Goal: Ask a question: Seek information or help from site administrators or community

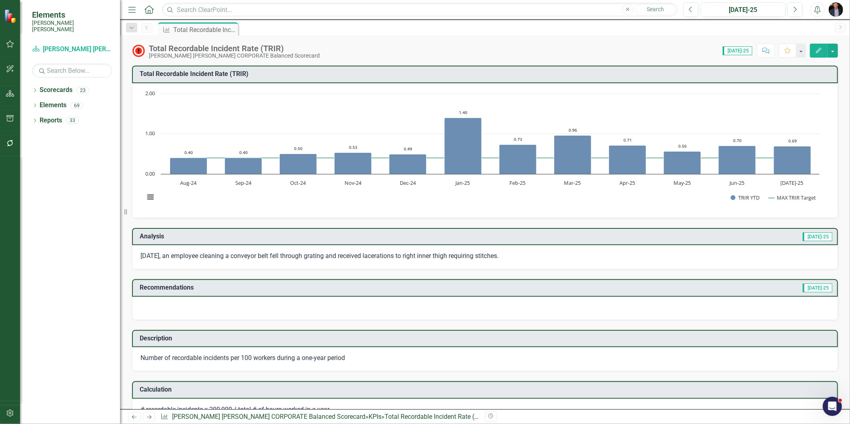
click at [149, 13] on link "Home" at bounding box center [149, 10] width 10 height 12
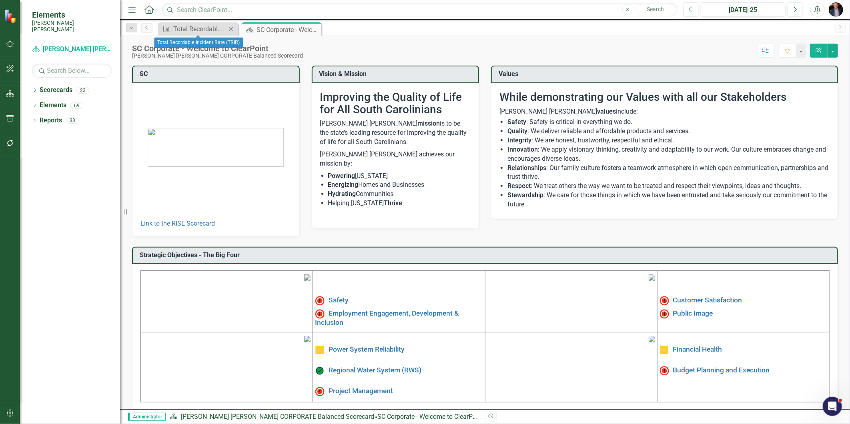
click at [230, 28] on icon "Close" at bounding box center [231, 29] width 8 height 6
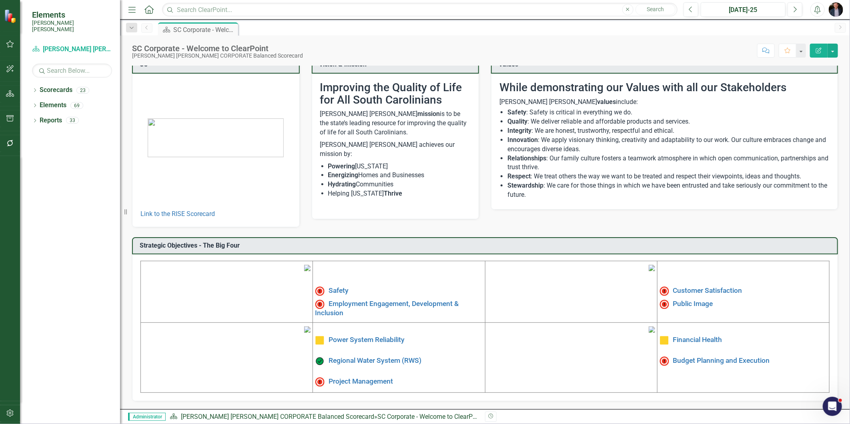
scroll to position [73, 0]
click at [697, 287] on link "Customer Satisfaction" at bounding box center [707, 291] width 69 height 8
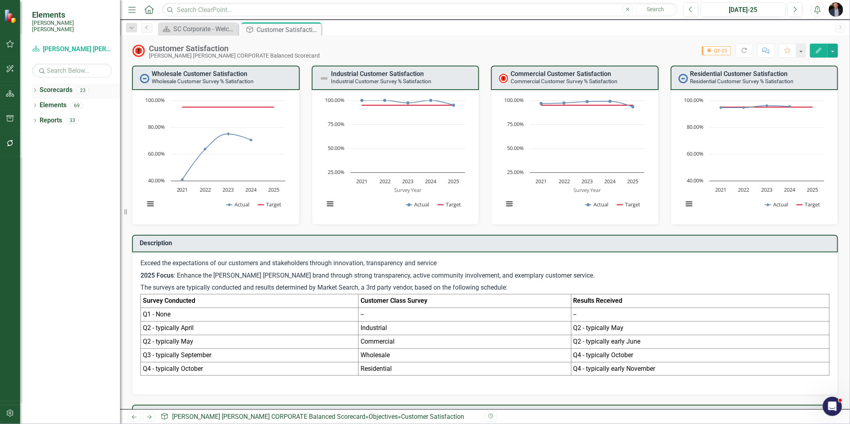
click at [36, 89] on icon "Dropdown" at bounding box center [35, 91] width 6 height 4
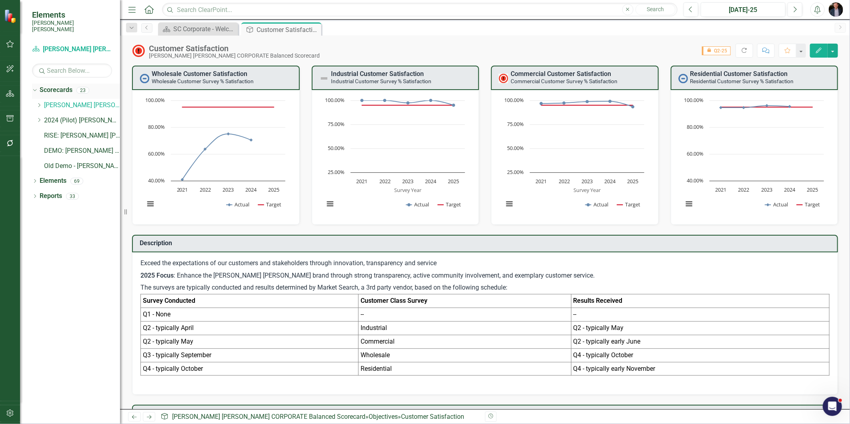
click at [55, 86] on link "Scorecards" at bounding box center [56, 90] width 33 height 9
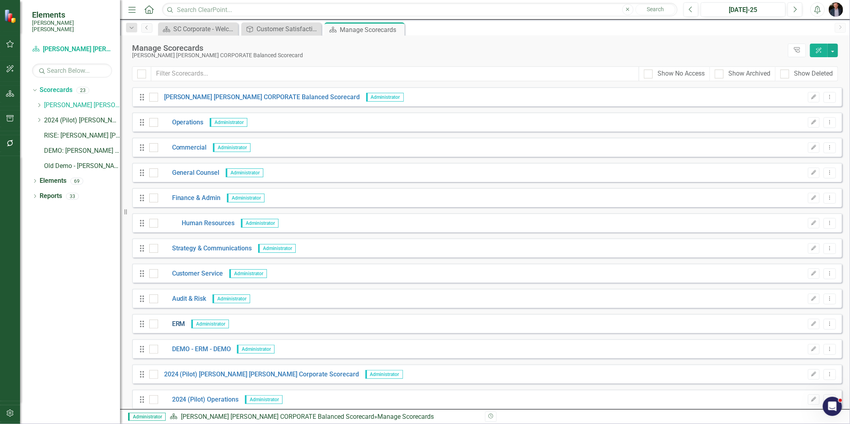
click at [181, 325] on link "ERM" at bounding box center [171, 324] width 27 height 9
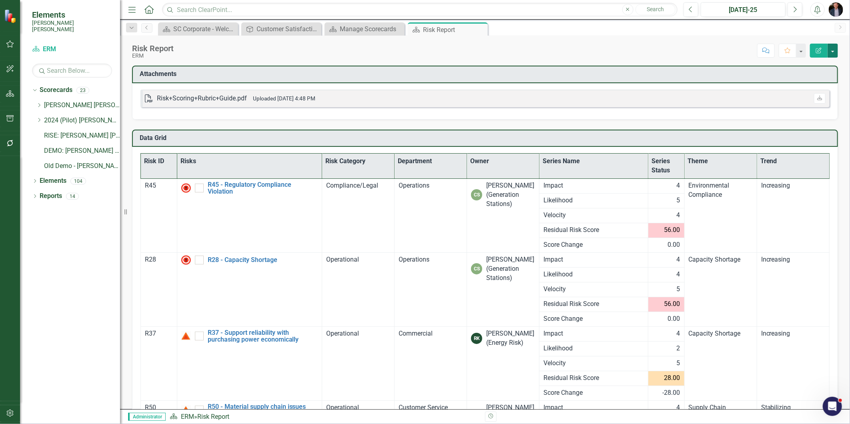
click at [831, 50] on button "button" at bounding box center [832, 51] width 10 height 14
click at [819, 48] on icon "button" at bounding box center [819, 51] width 6 height 6
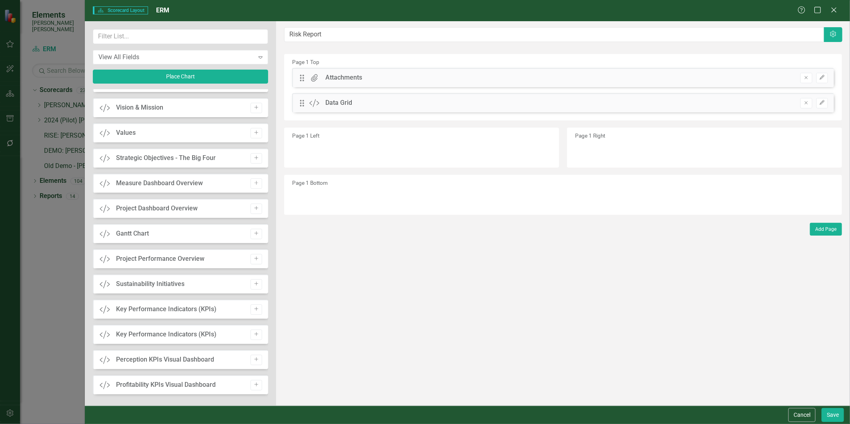
scroll to position [221, 0]
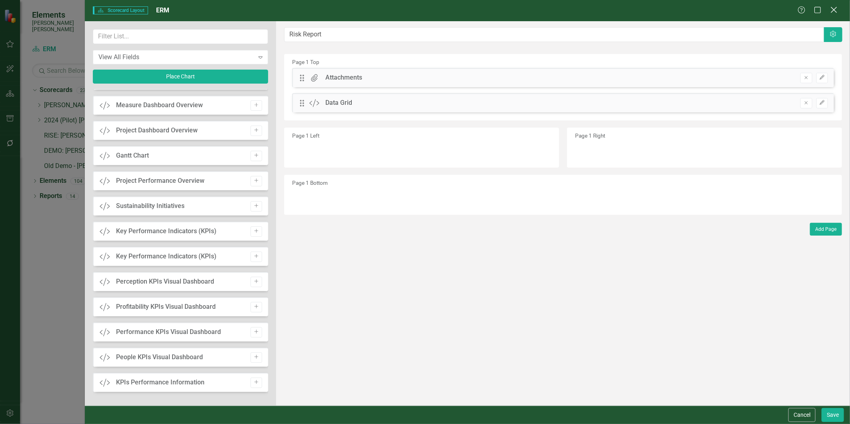
click at [835, 11] on icon "Close" at bounding box center [834, 10] width 10 height 8
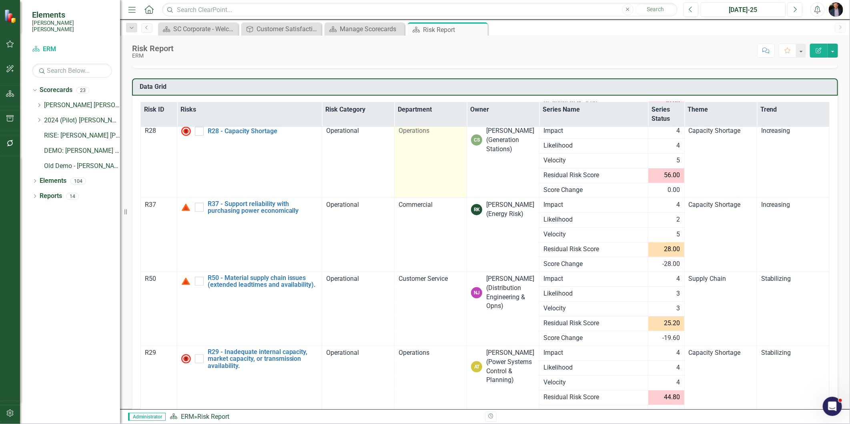
scroll to position [97, 0]
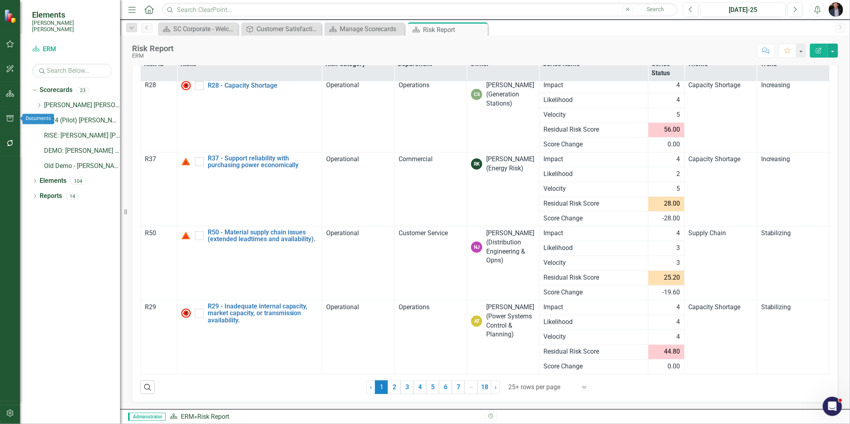
click at [8, 142] on icon "button" at bounding box center [10, 143] width 8 height 6
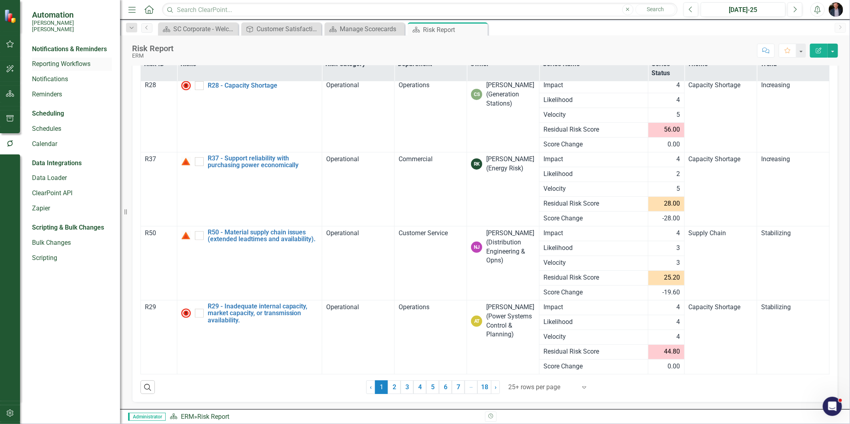
click at [62, 60] on link "Reporting Workflows" at bounding box center [72, 64] width 80 height 9
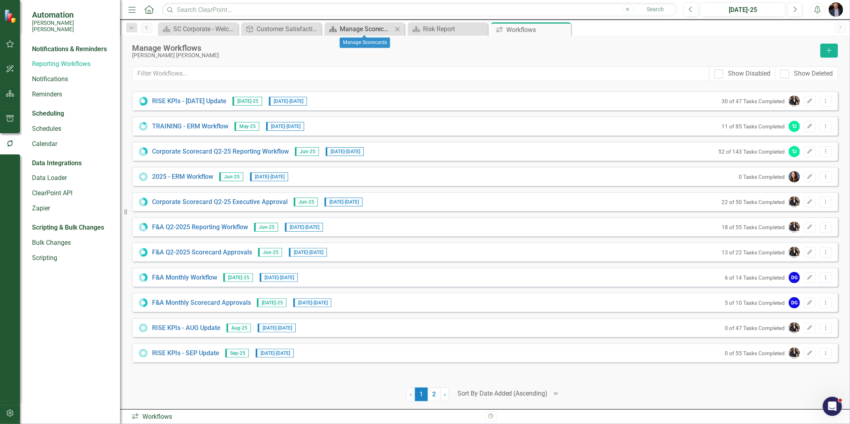
click at [382, 30] on div "Manage Scorecards" at bounding box center [366, 29] width 53 height 10
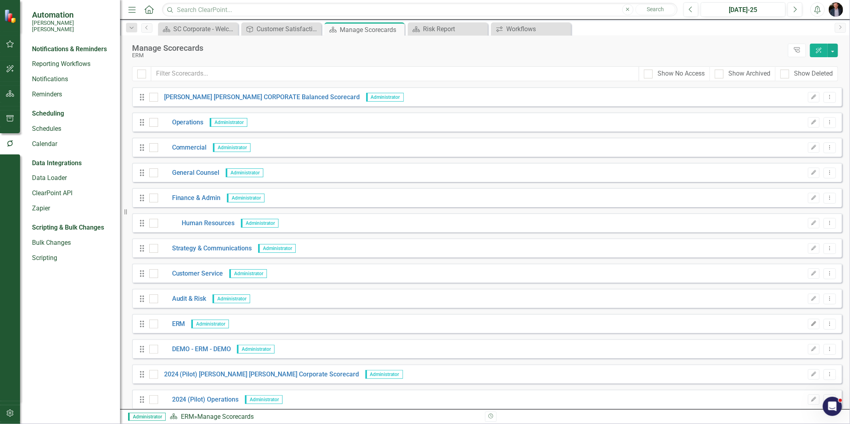
click at [811, 325] on icon "Edit" at bounding box center [814, 324] width 6 height 5
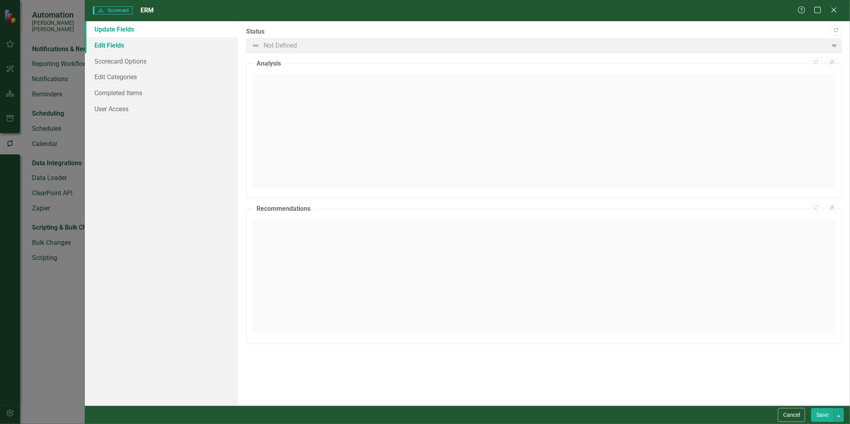
click at [127, 46] on link "Edit Fields" at bounding box center [161, 45] width 153 height 16
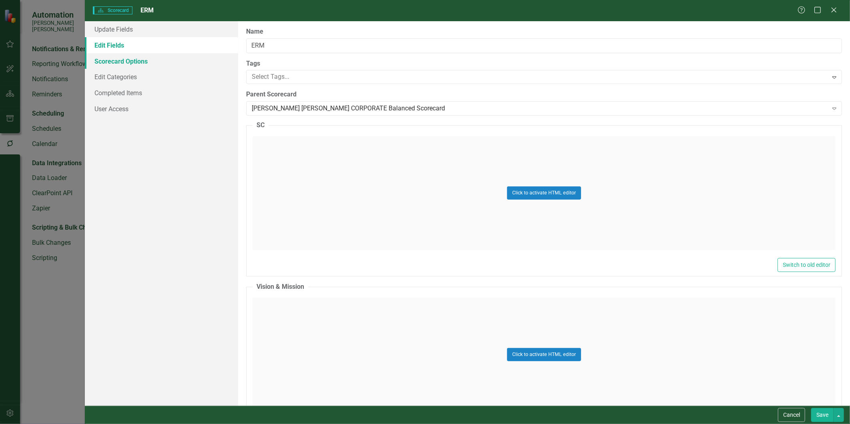
click at [130, 62] on link "Scorecard Options" at bounding box center [161, 61] width 153 height 16
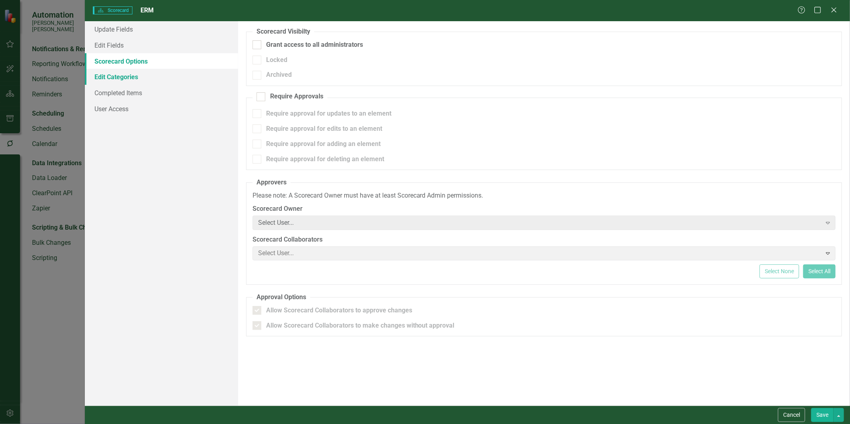
click at [142, 73] on link "Edit Categories" at bounding box center [161, 77] width 153 height 16
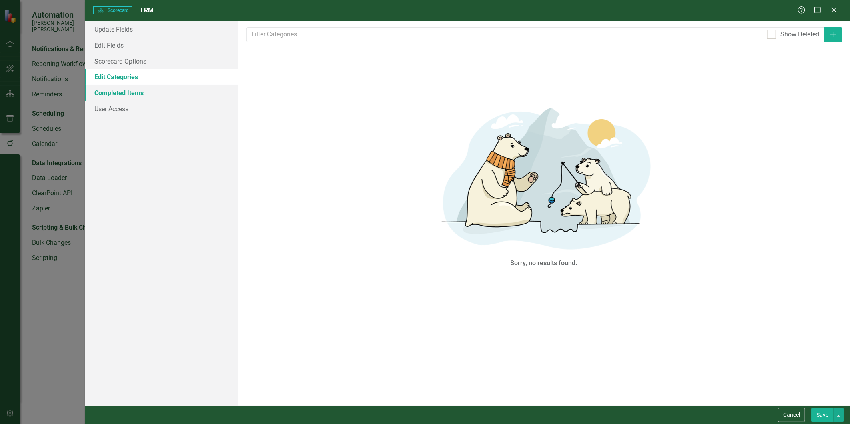
click at [150, 92] on link "Completed Items" at bounding box center [161, 93] width 153 height 16
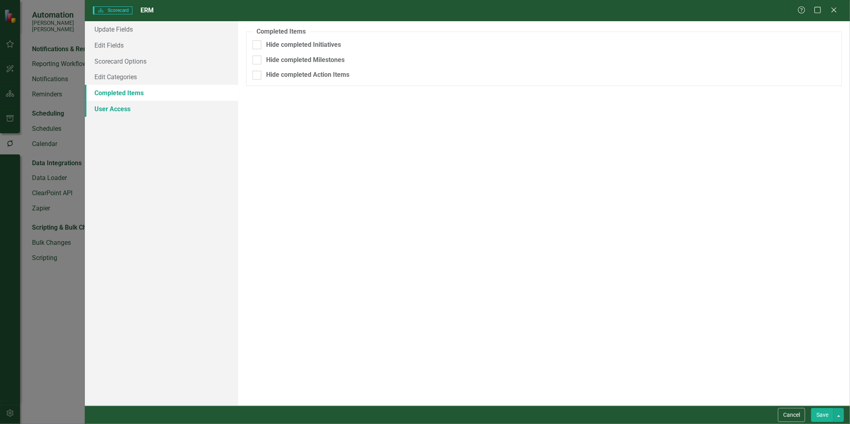
click at [134, 110] on link "User Access" at bounding box center [161, 109] width 153 height 16
click at [134, 31] on link "Update Fields" at bounding box center [161, 29] width 153 height 16
click at [112, 29] on link "Update Fields" at bounding box center [161, 29] width 153 height 16
click at [134, 190] on div "Update Fields Edit Fields Scorecard Options Edit Categories Completed Items Use…" at bounding box center [161, 213] width 153 height 385
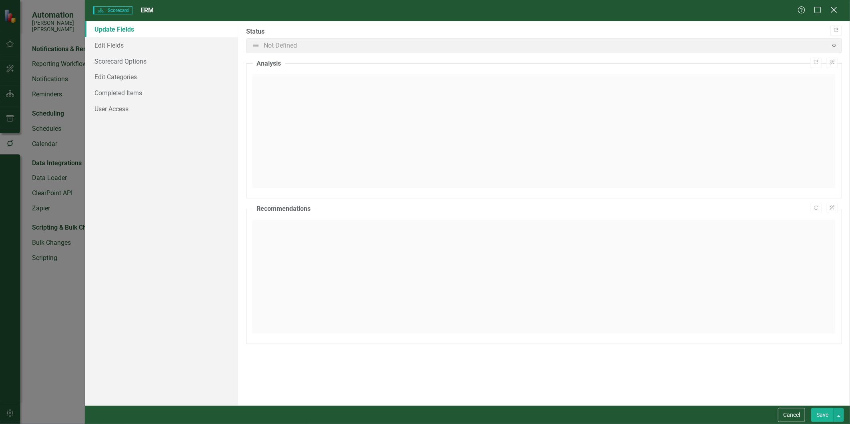
click at [835, 8] on icon "Close" at bounding box center [834, 10] width 10 height 8
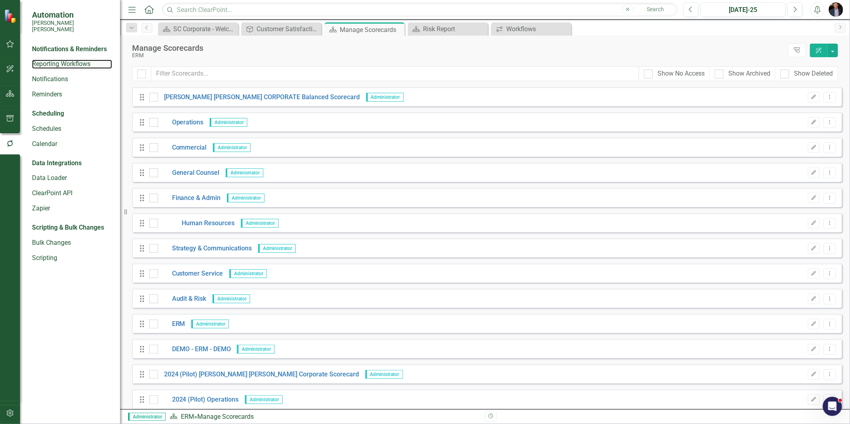
click at [66, 62] on link "Reporting Workflows" at bounding box center [72, 64] width 80 height 9
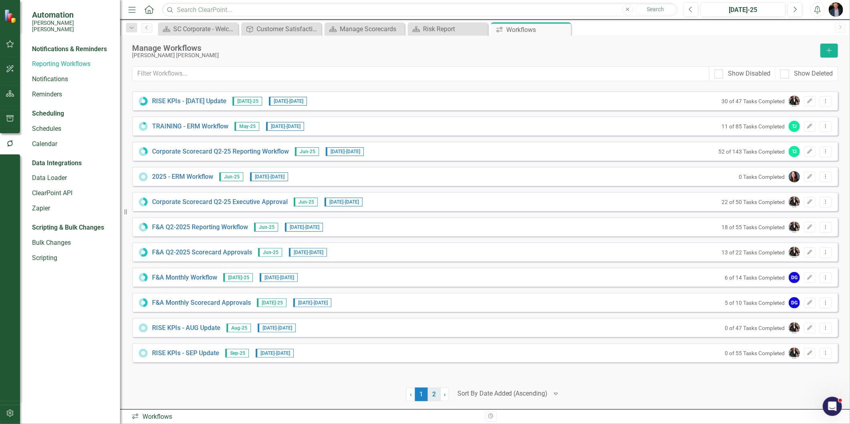
click at [437, 395] on link "2" at bounding box center [434, 395] width 13 height 14
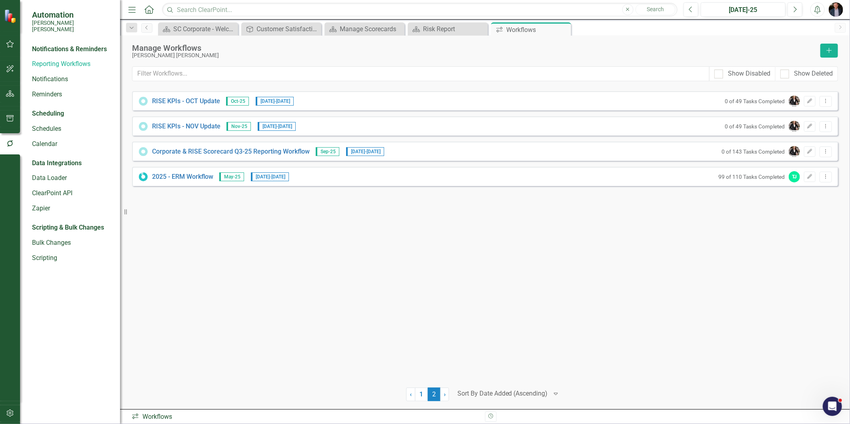
click at [185, 181] on div "2025 - ERM Workflow May-25 7/1/25 - 8/29/25 99 of 110 Tasks Completed TJ Edit D…" at bounding box center [485, 176] width 706 height 19
click at [190, 177] on link "2025 - ERM Workflow" at bounding box center [182, 176] width 61 height 9
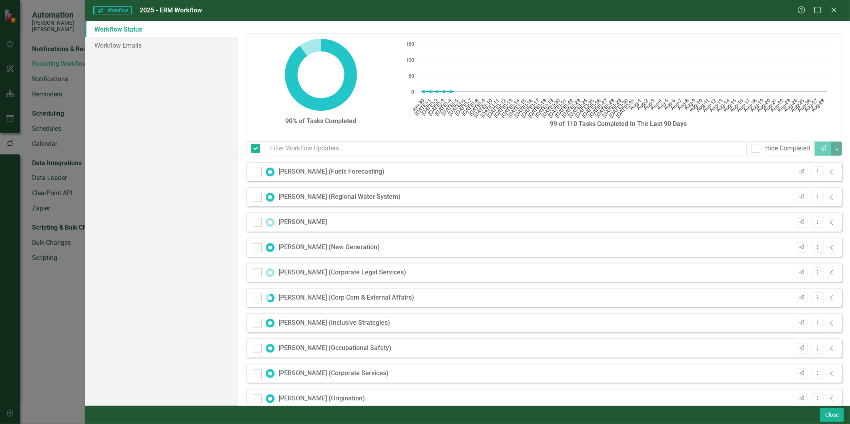
checkbox input "false"
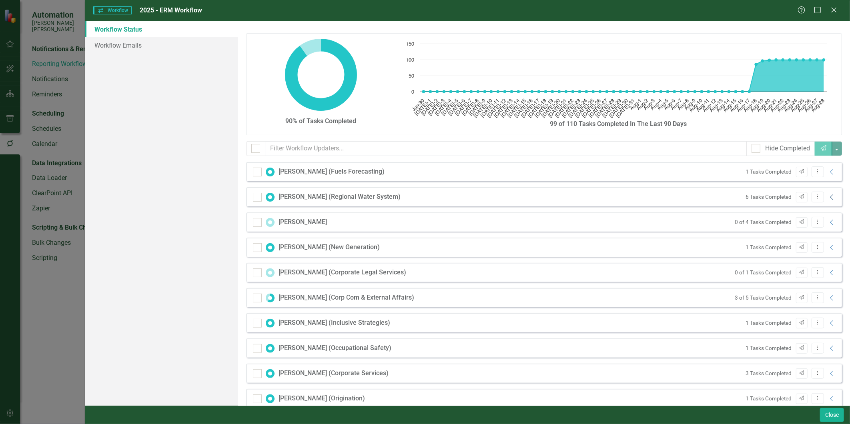
click at [828, 197] on icon "Collapse" at bounding box center [832, 197] width 8 height 6
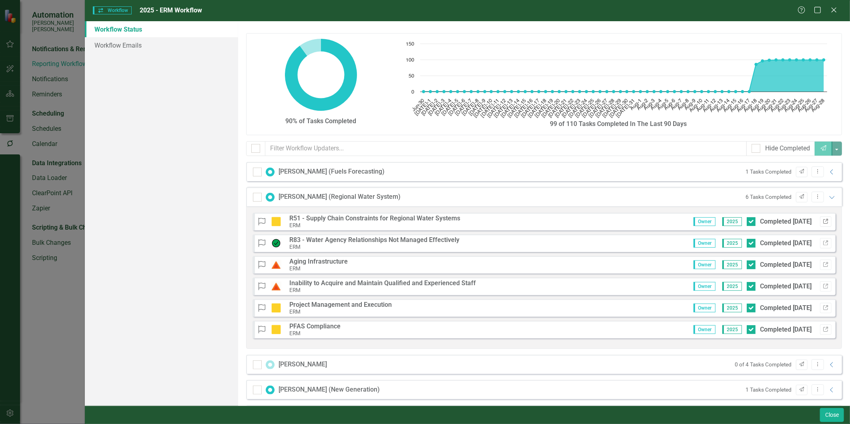
click at [823, 221] on icon "Link" at bounding box center [826, 221] width 6 height 5
click at [833, 10] on icon "Close" at bounding box center [834, 10] width 10 height 8
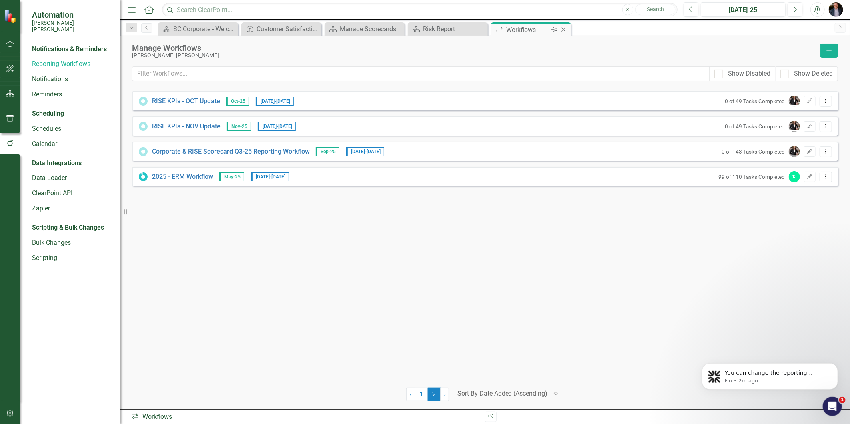
click at [561, 29] on icon "Close" at bounding box center [563, 29] width 8 height 6
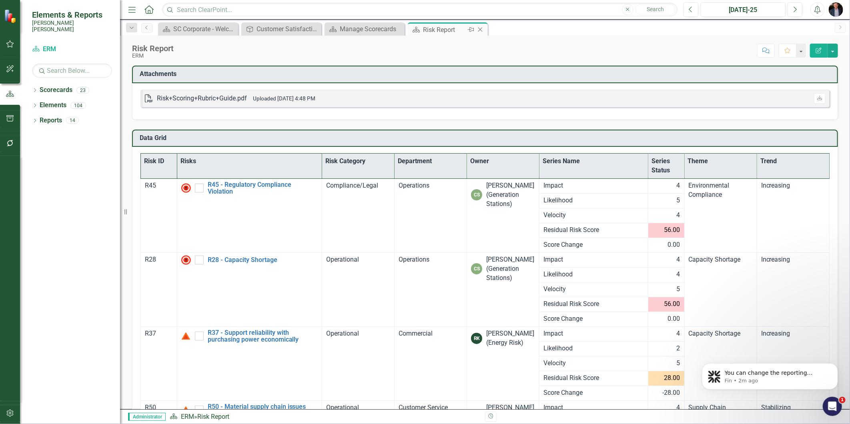
click at [481, 28] on icon at bounding box center [480, 30] width 4 height 4
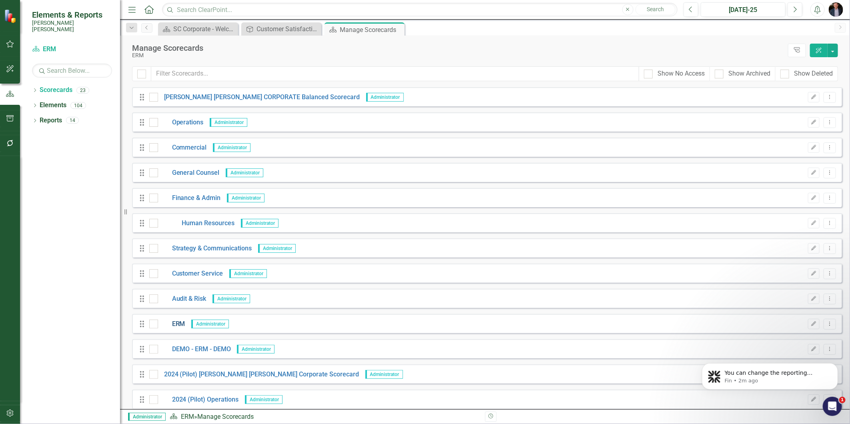
click at [172, 326] on link "ERM" at bounding box center [171, 324] width 27 height 9
click at [811, 324] on icon "Edit" at bounding box center [814, 324] width 6 height 5
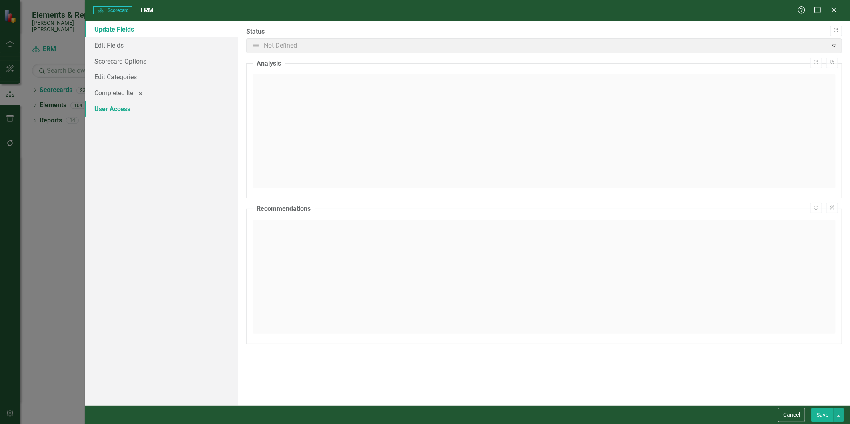
click at [122, 111] on link "User Access" at bounding box center [161, 109] width 153 height 16
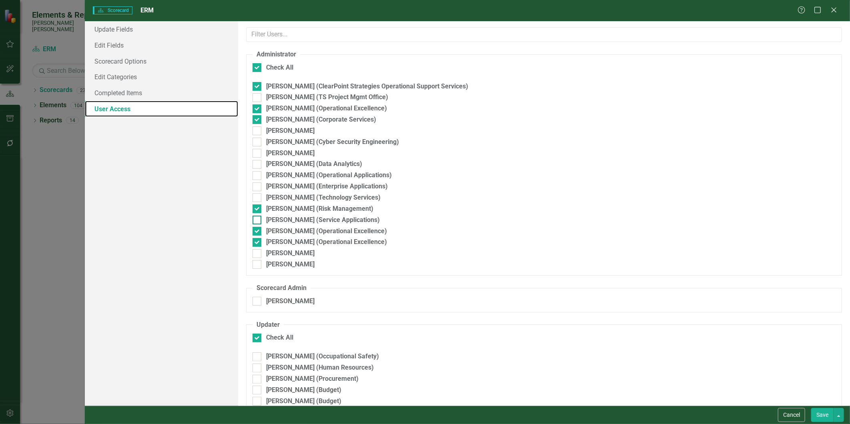
checkbox input "true"
checkbox input "false"
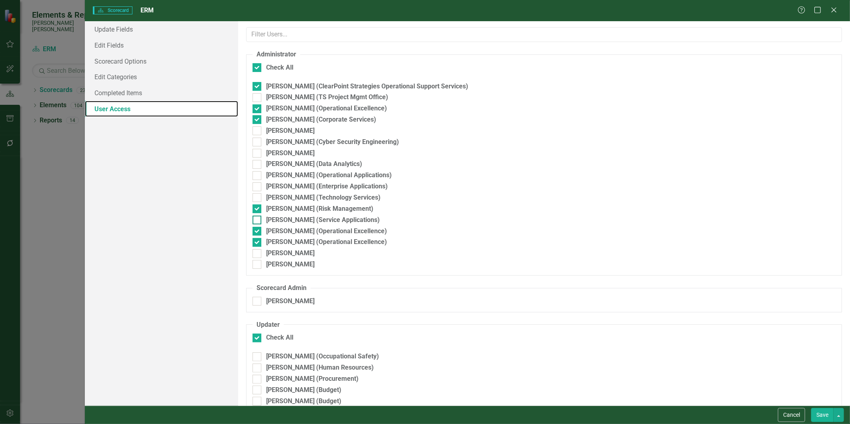
checkbox input "false"
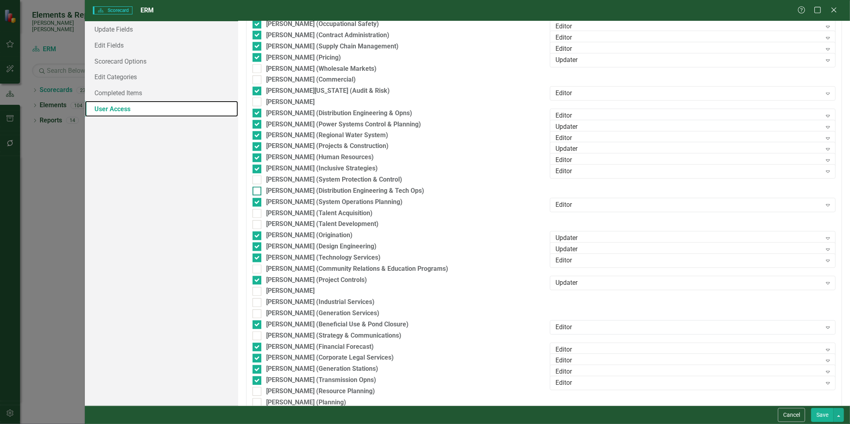
scroll to position [578, 0]
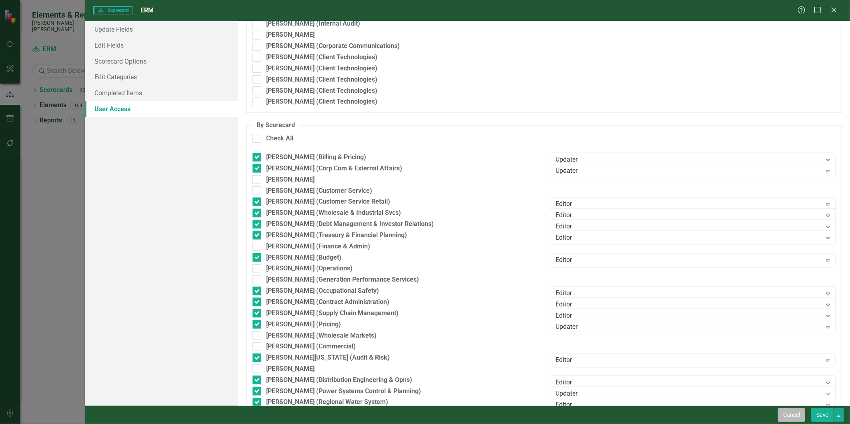
click at [797, 419] on button "Cancel" at bounding box center [791, 415] width 27 height 14
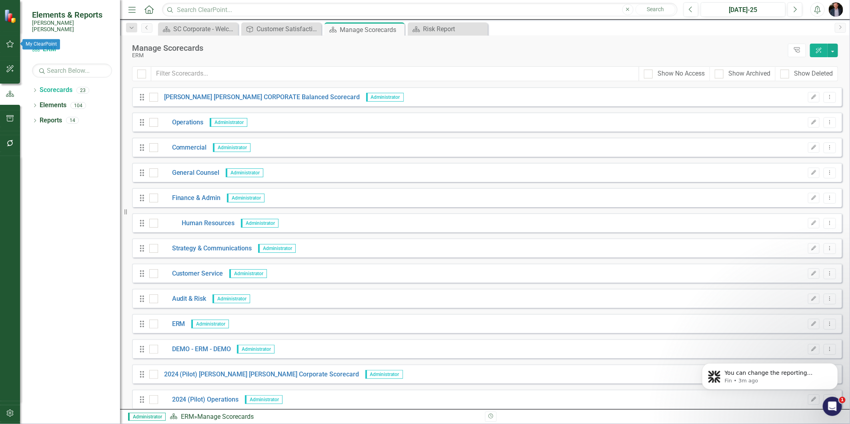
click at [2, 45] on button "button" at bounding box center [10, 44] width 18 height 17
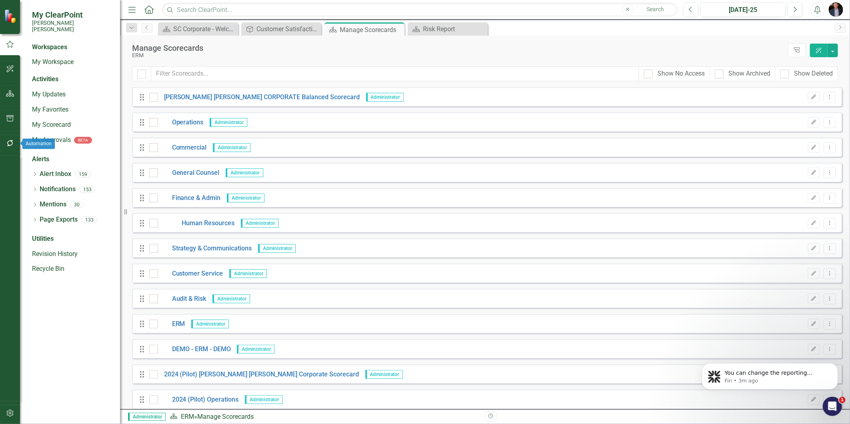
click at [7, 132] on div at bounding box center [10, 133] width 20 height 4
click at [9, 140] on icon "button" at bounding box center [10, 143] width 8 height 6
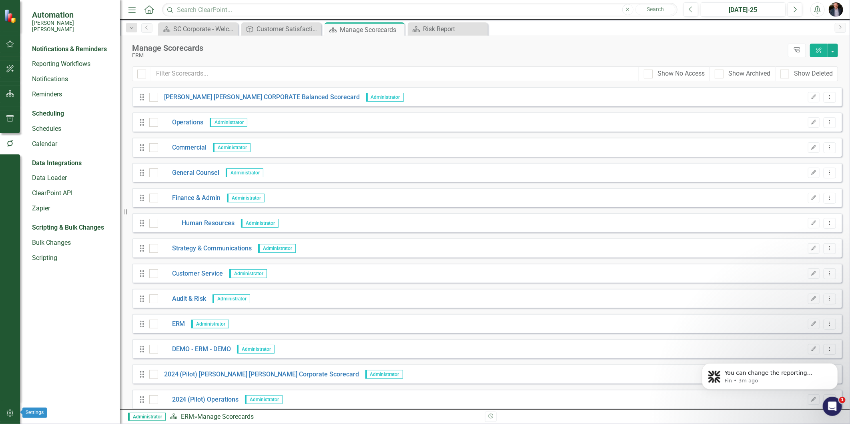
click at [9, 415] on icon "button" at bounding box center [10, 413] width 8 height 6
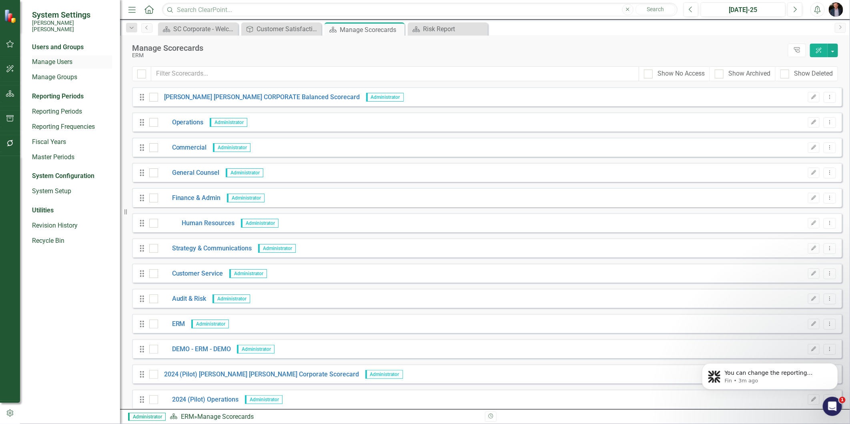
click at [72, 58] on link "Manage Users" at bounding box center [72, 62] width 80 height 9
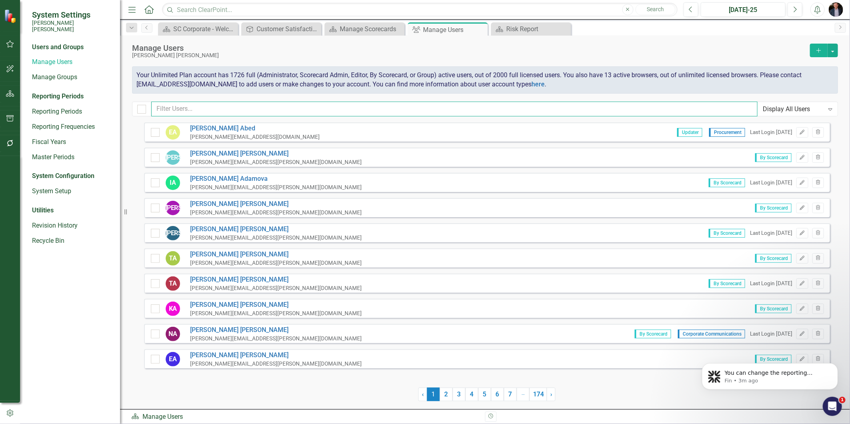
click at [228, 102] on input "text" at bounding box center [454, 109] width 606 height 15
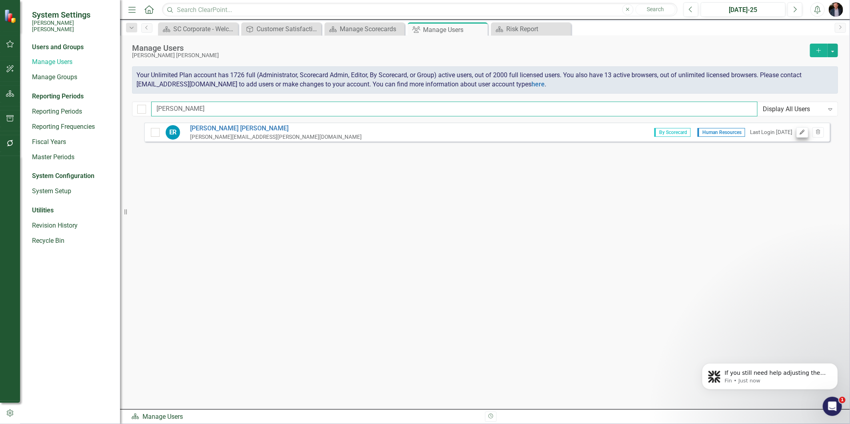
type input "edwina"
click at [804, 132] on icon "Edit" at bounding box center [802, 132] width 6 height 5
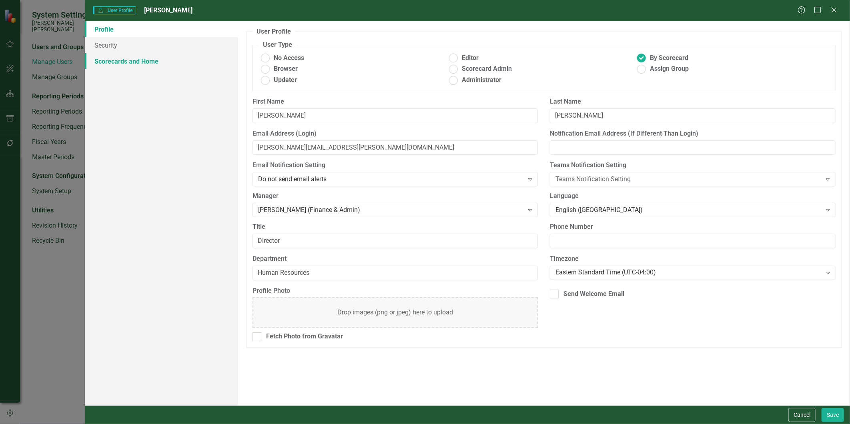
click at [114, 60] on link "Scorecards and Home" at bounding box center [161, 61] width 153 height 16
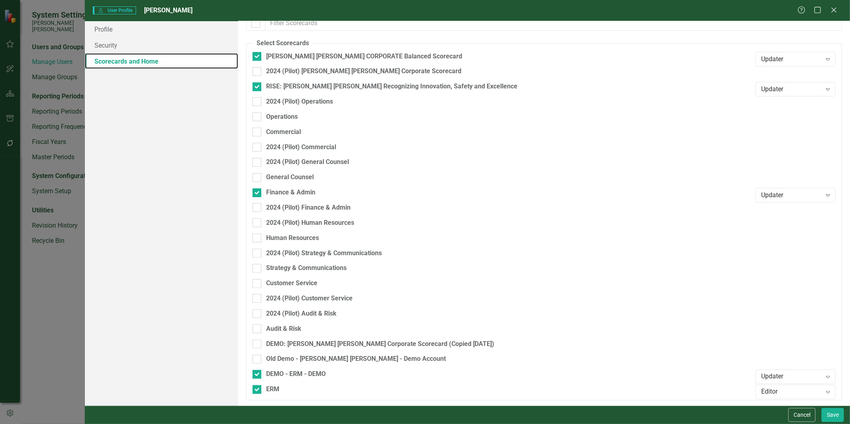
scroll to position [57, 0]
click at [807, 413] on button "Cancel" at bounding box center [801, 415] width 27 height 14
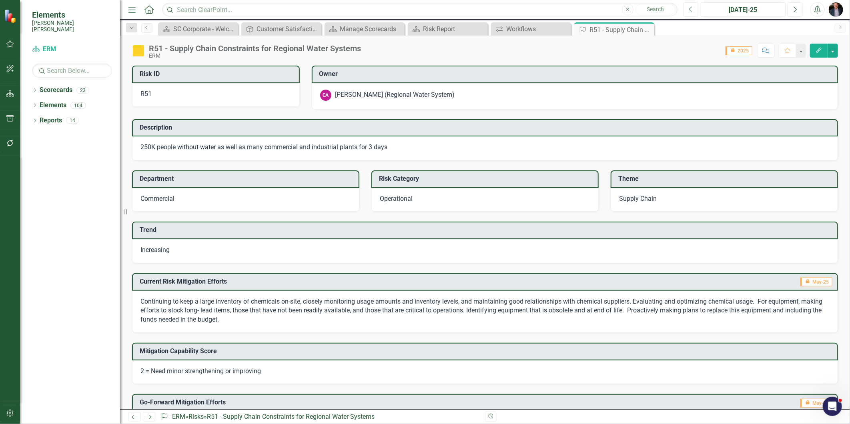
click at [693, 10] on button "Previous" at bounding box center [690, 9] width 15 height 14
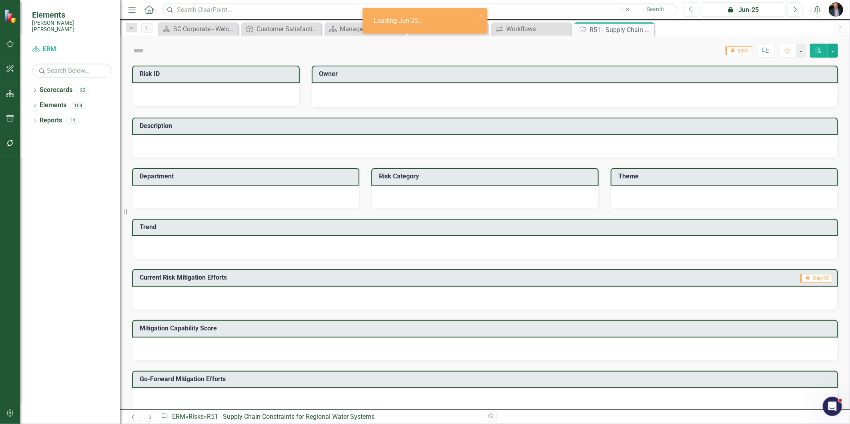
click at [693, 10] on button "Previous" at bounding box center [690, 9] width 15 height 14
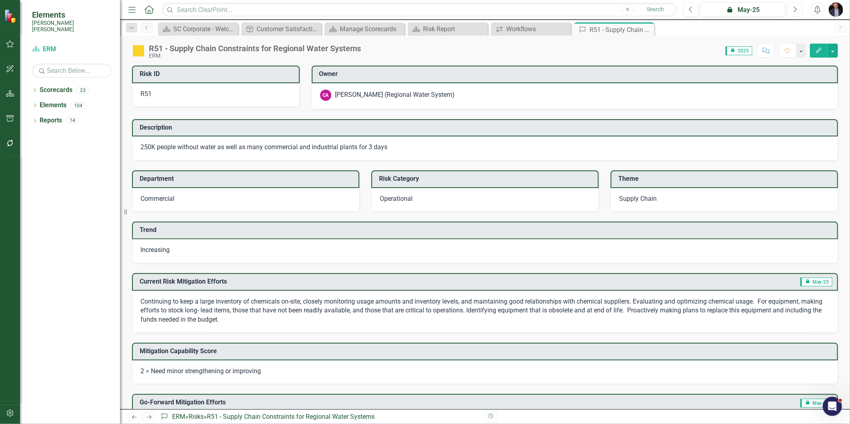
click at [795, 12] on icon "Next" at bounding box center [795, 9] width 4 height 7
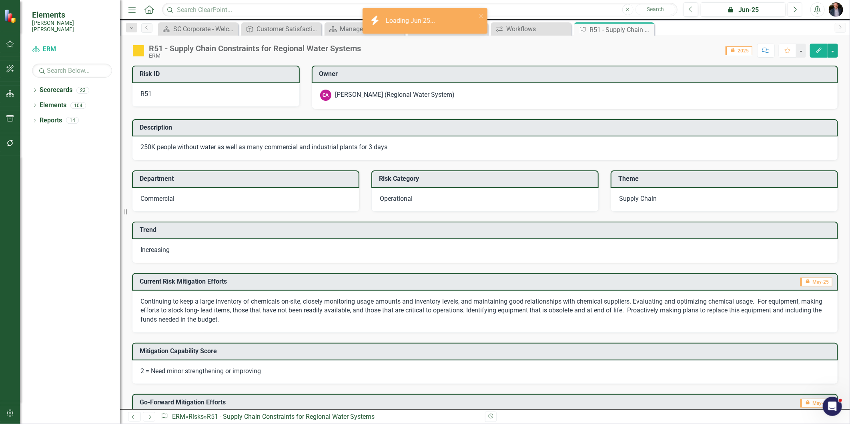
click at [795, 12] on icon "Next" at bounding box center [795, 9] width 4 height 7
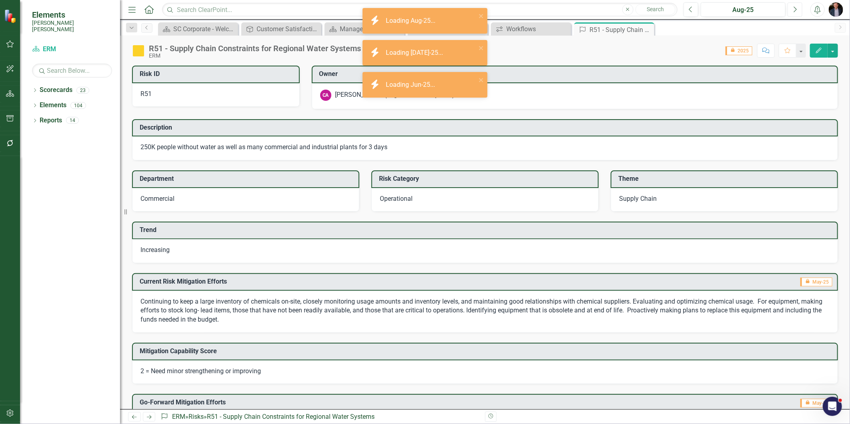
click at [795, 11] on icon "Next" at bounding box center [795, 9] width 4 height 7
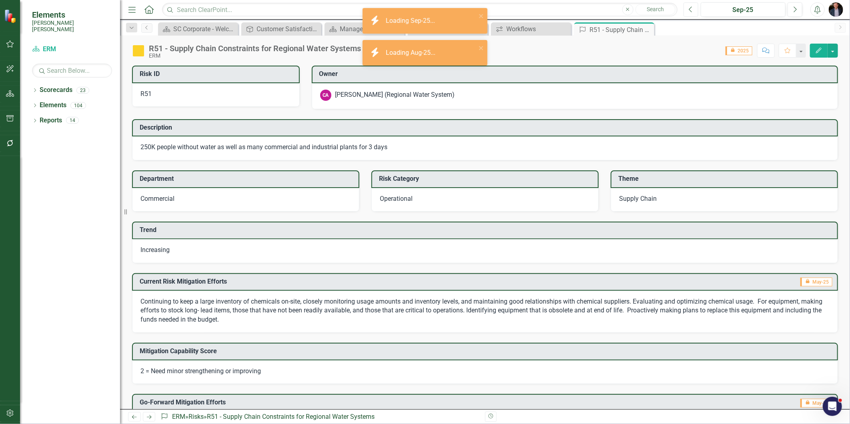
click at [690, 8] on icon "Previous" at bounding box center [691, 9] width 4 height 7
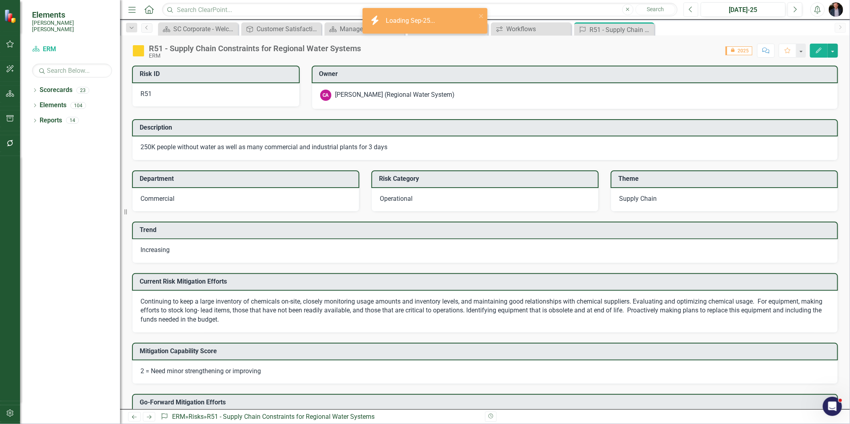
click at [690, 8] on icon "Previous" at bounding box center [691, 9] width 4 height 7
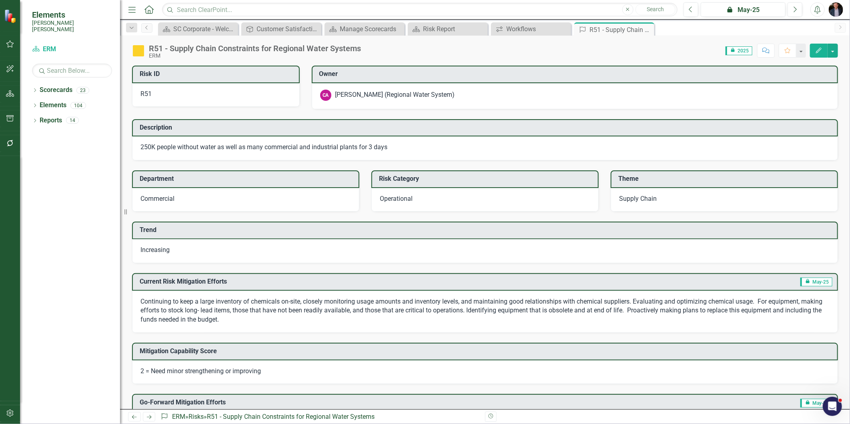
drag, startPoint x: 647, startPoint y: 31, endPoint x: 705, endPoint y: 29, distance: 58.8
click at [0, 0] on icon "Close" at bounding box center [0, 0] width 0 height 0
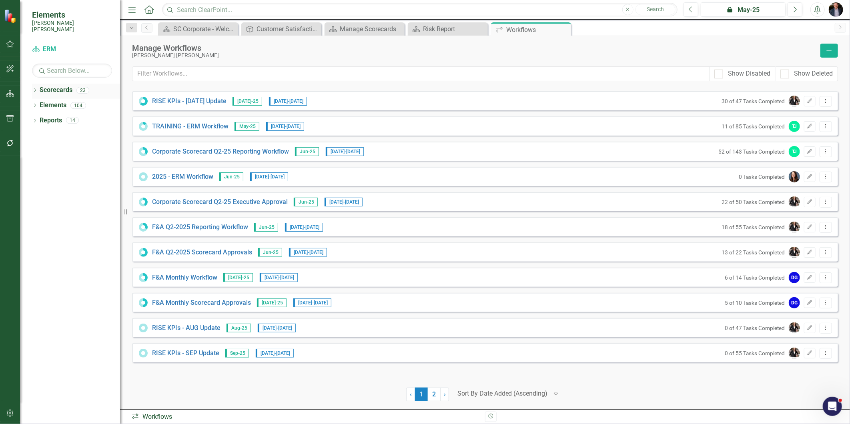
click at [63, 89] on div "Scorecards" at bounding box center [56, 90] width 33 height 13
click at [365, 28] on div "Manage Scorecards" at bounding box center [366, 29] width 53 height 10
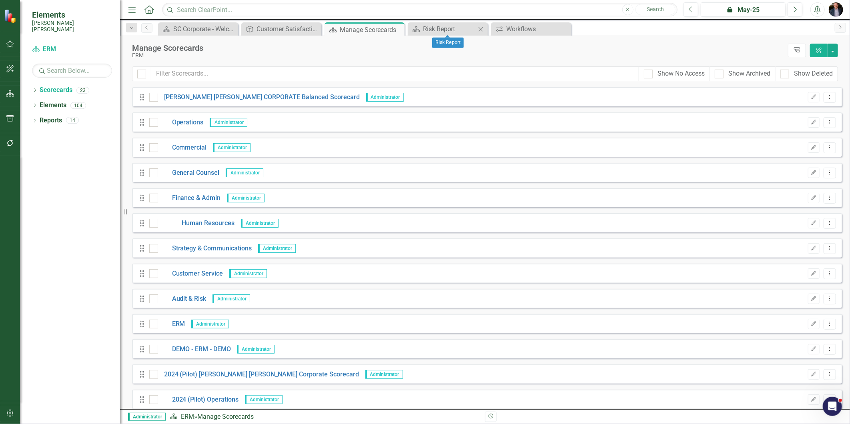
click at [481, 26] on icon "Close" at bounding box center [481, 29] width 8 height 6
click at [813, 325] on button "Edit" at bounding box center [814, 324] width 12 height 10
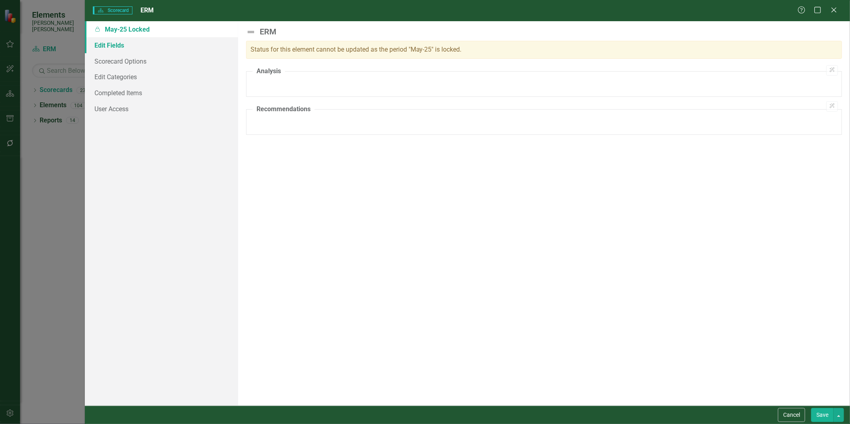
click at [126, 45] on link "Edit Fields" at bounding box center [161, 45] width 153 height 16
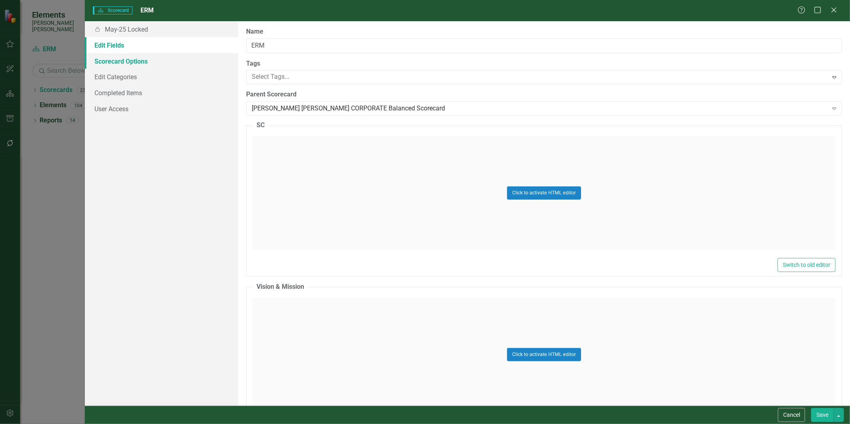
click at [131, 59] on link "Scorecard Options" at bounding box center [161, 61] width 153 height 16
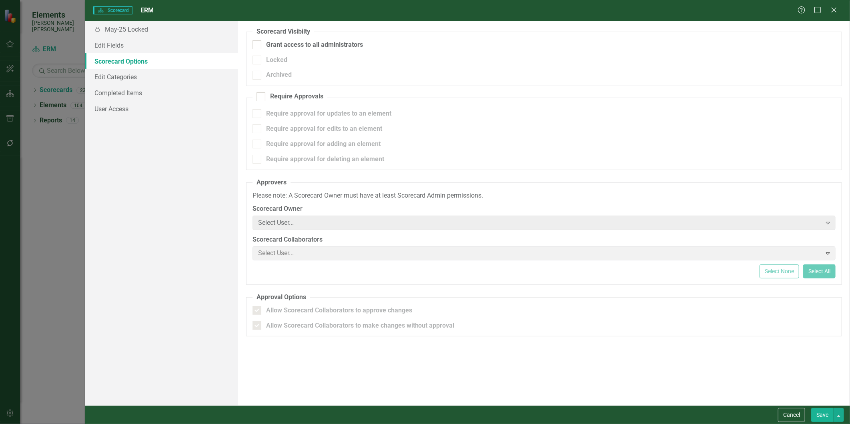
click at [290, 251] on span "Select User... Expand" at bounding box center [543, 253] width 583 height 14
click at [281, 223] on div "Select User..." at bounding box center [539, 222] width 563 height 9
click at [129, 82] on link "Edit Categories" at bounding box center [161, 77] width 153 height 16
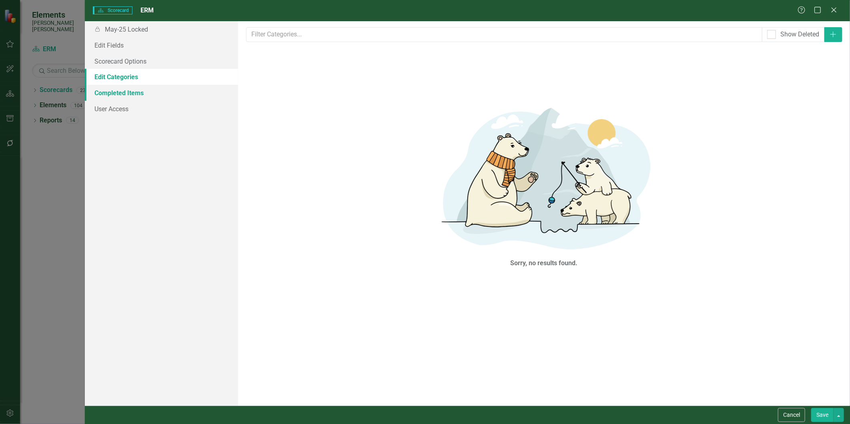
click at [137, 96] on link "Completed Items" at bounding box center [161, 93] width 153 height 16
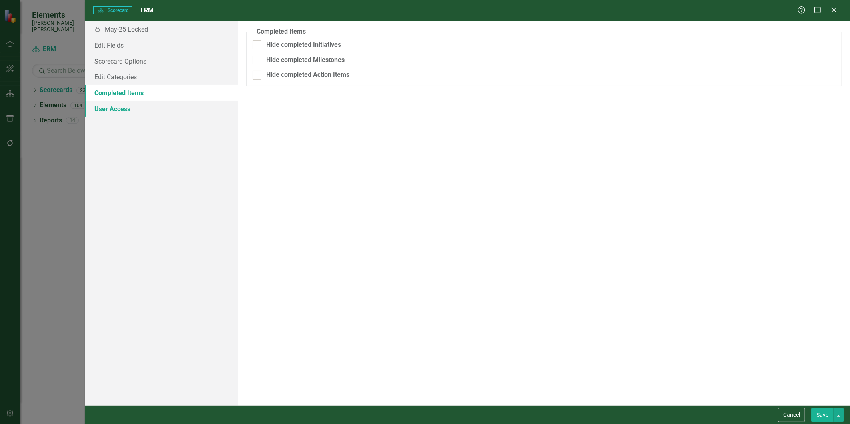
click at [133, 109] on link "User Access" at bounding box center [161, 109] width 153 height 16
click at [121, 47] on link "Edit Fields" at bounding box center [161, 45] width 153 height 16
click at [105, 43] on link "Edit Fields" at bounding box center [161, 45] width 153 height 16
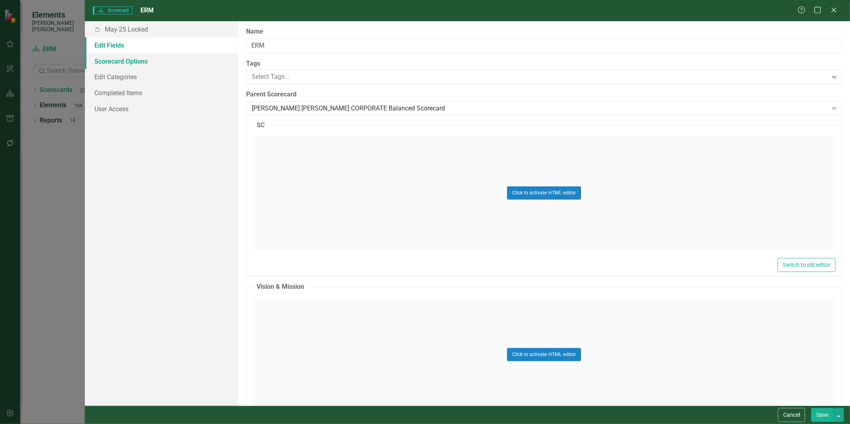
click at [156, 54] on link "Scorecard Options" at bounding box center [161, 61] width 153 height 16
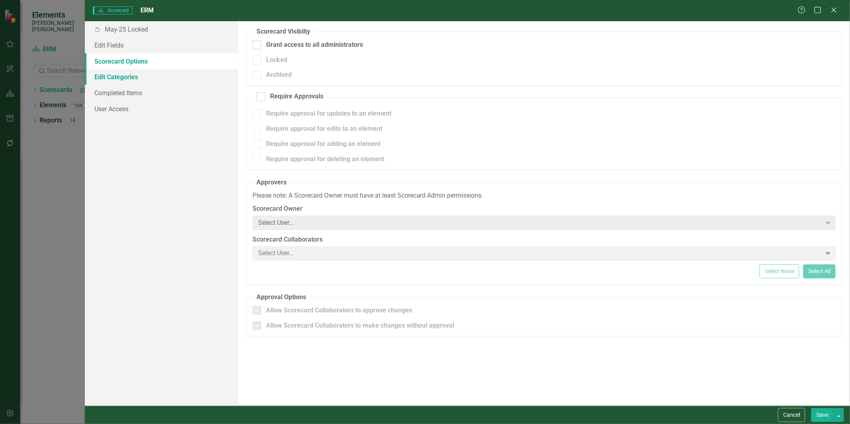
click at [125, 71] on link "Edit Categories" at bounding box center [161, 77] width 153 height 16
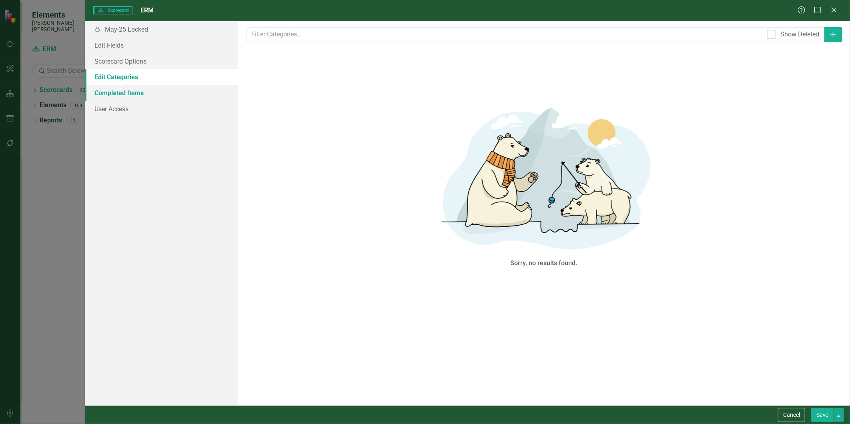
click at [122, 95] on link "Completed Items" at bounding box center [161, 93] width 153 height 16
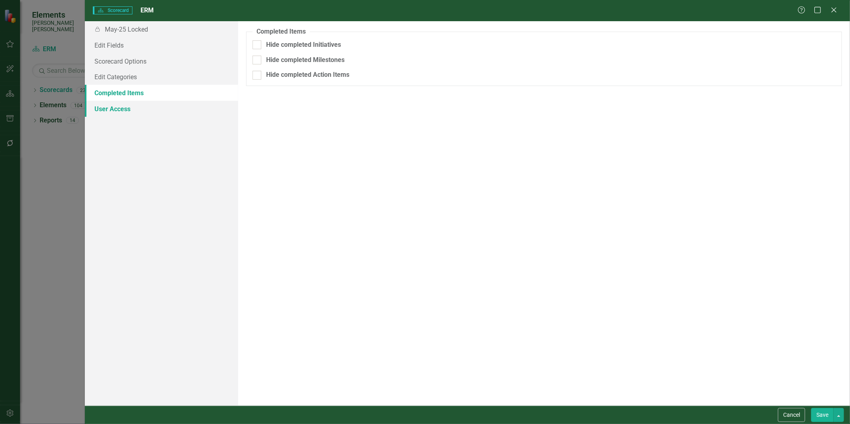
click at [122, 108] on link "User Access" at bounding box center [161, 109] width 153 height 16
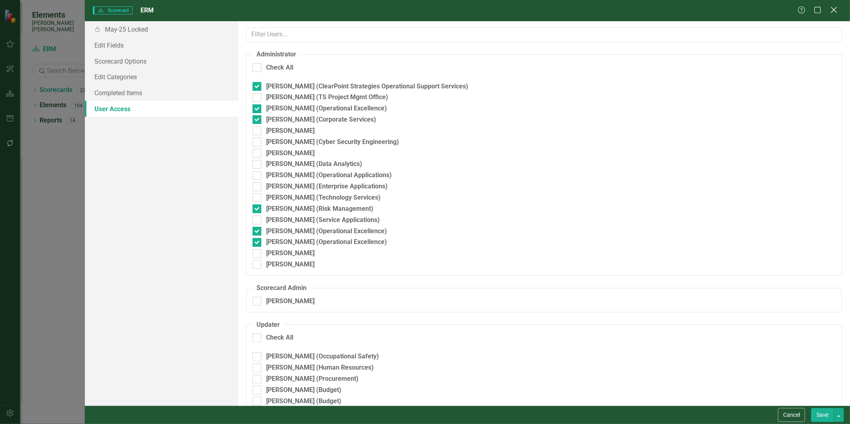
click at [833, 10] on icon at bounding box center [834, 10] width 6 height 6
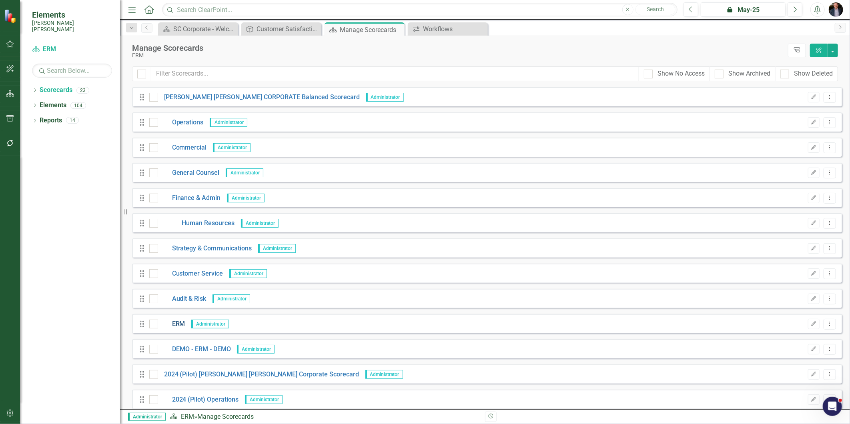
click at [172, 323] on link "ERM" at bounding box center [171, 324] width 27 height 9
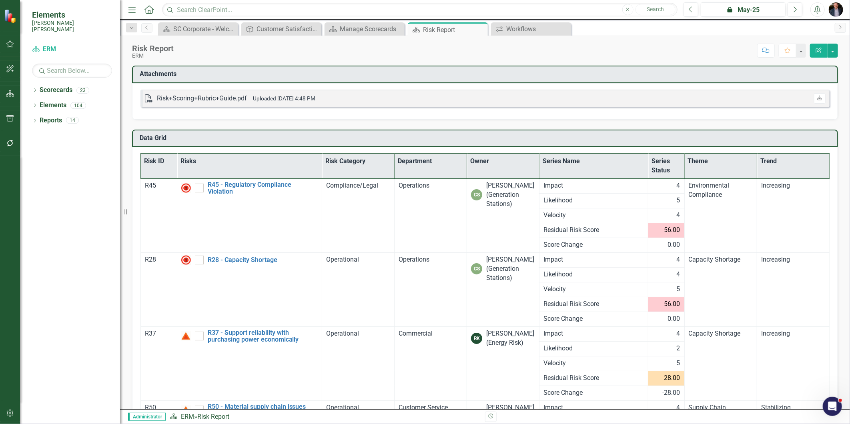
click at [819, 52] on icon "Edit Report" at bounding box center [818, 51] width 7 height 6
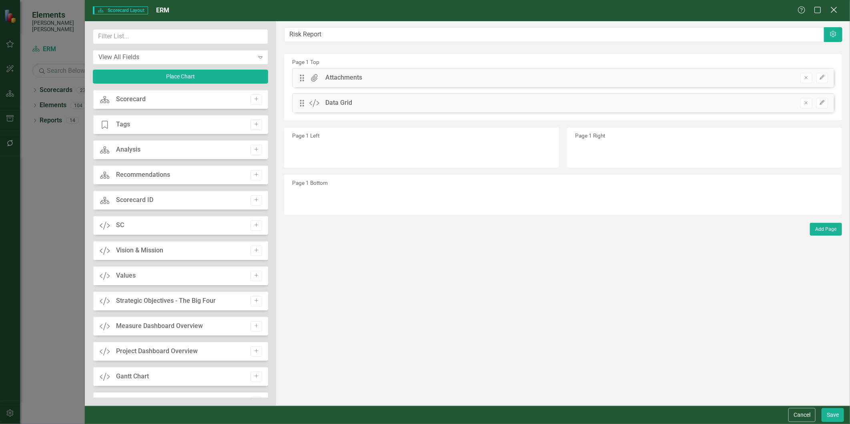
click at [834, 12] on icon "Close" at bounding box center [834, 10] width 10 height 8
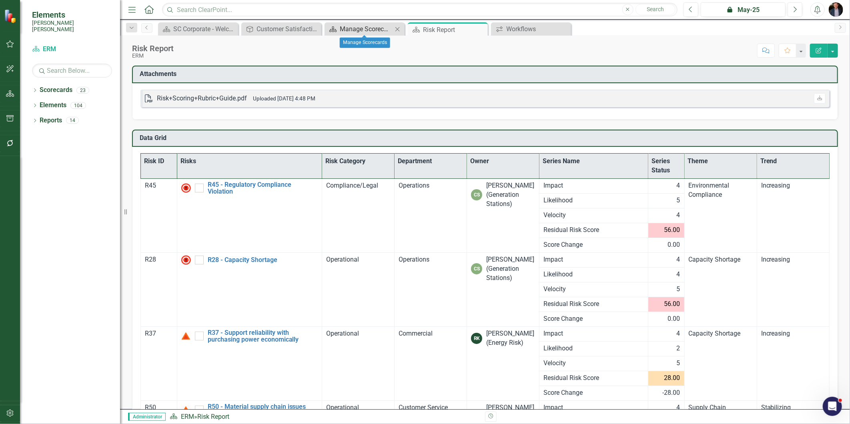
click at [354, 30] on div "Manage Scorecards" at bounding box center [366, 29] width 53 height 10
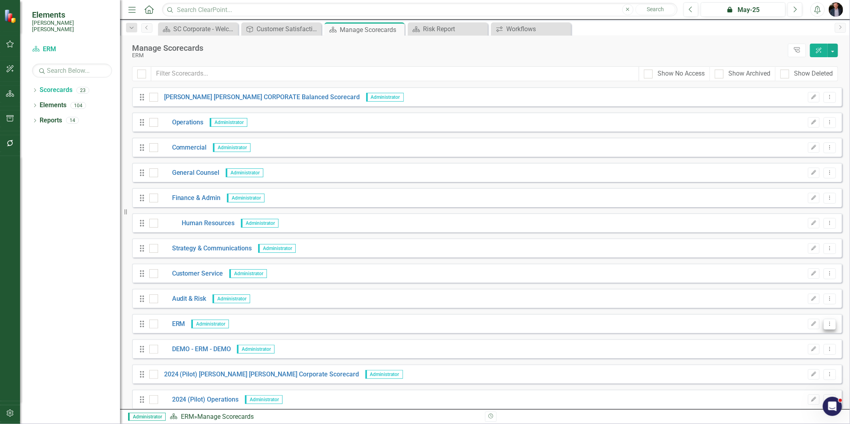
click at [826, 323] on icon "Dropdown Menu" at bounding box center [829, 323] width 7 height 5
click at [791, 335] on link "Edit Edit Scorecard" at bounding box center [785, 337] width 88 height 15
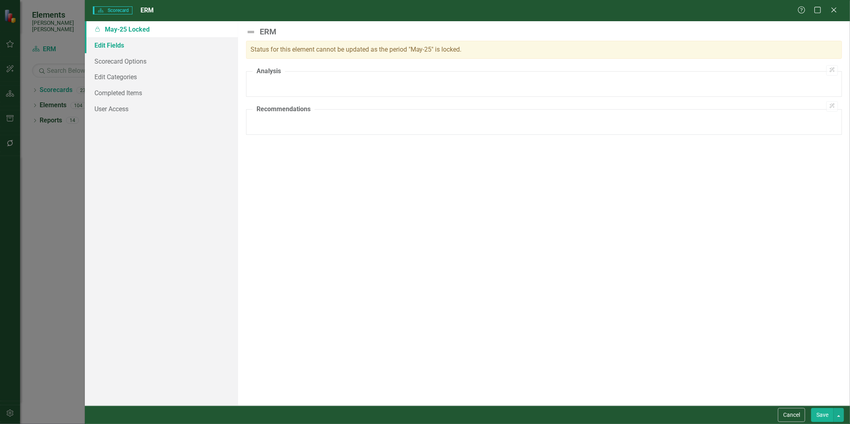
click at [128, 43] on link "Edit Fields" at bounding box center [161, 45] width 153 height 16
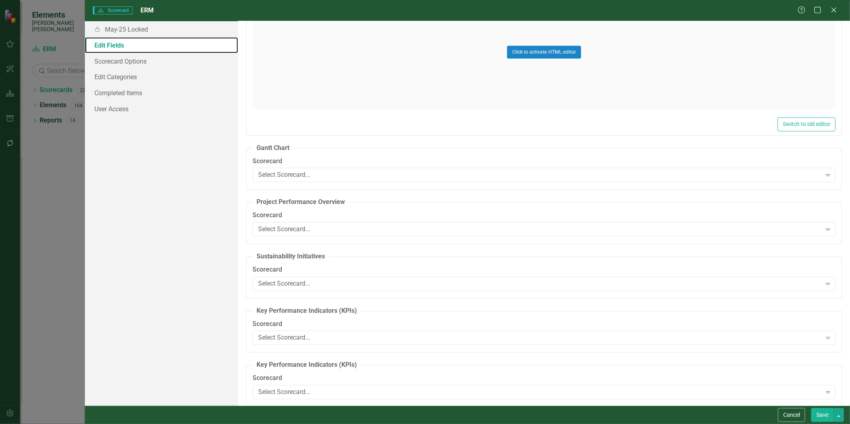
scroll to position [1067, 0]
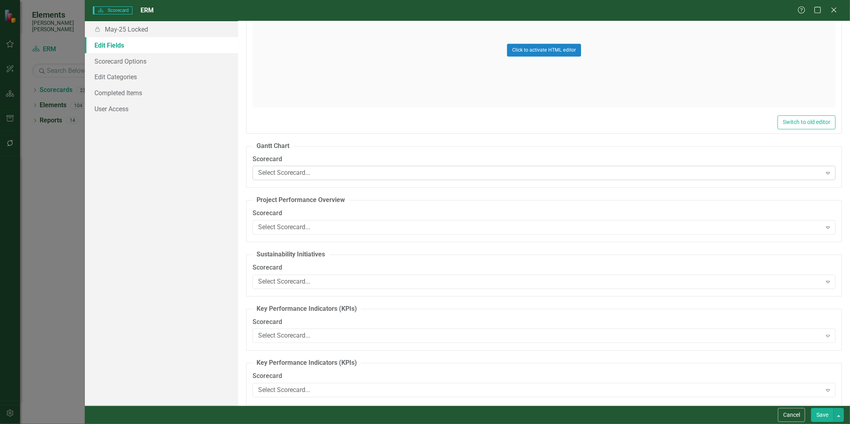
click at [282, 177] on div "Select Scorecard..." at bounding box center [539, 172] width 563 height 9
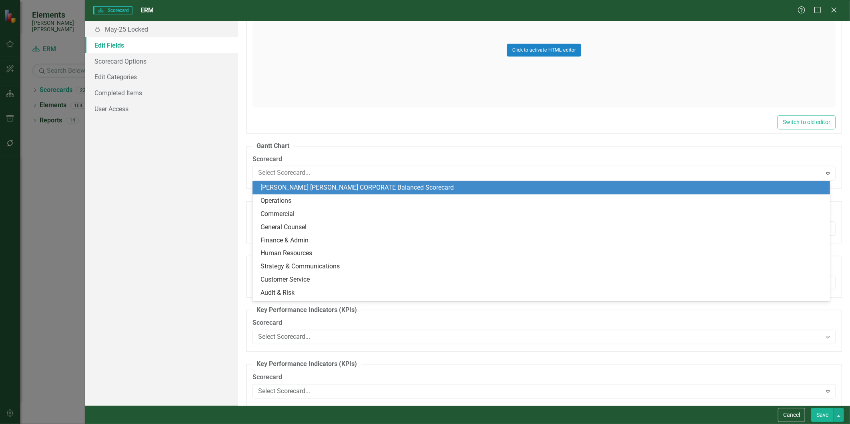
click at [318, 147] on fieldset "[PERSON_NAME] Chart Scorecard 23 results available. Use Up and Down to choose o…" at bounding box center [544, 166] width 596 height 48
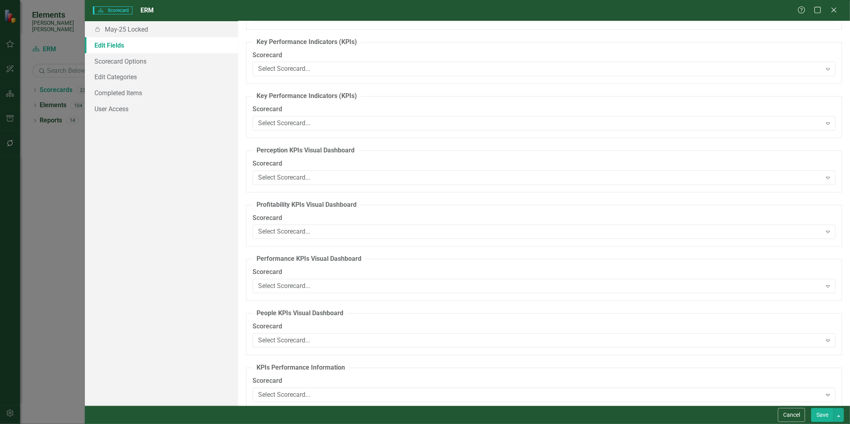
scroll to position [1345, 0]
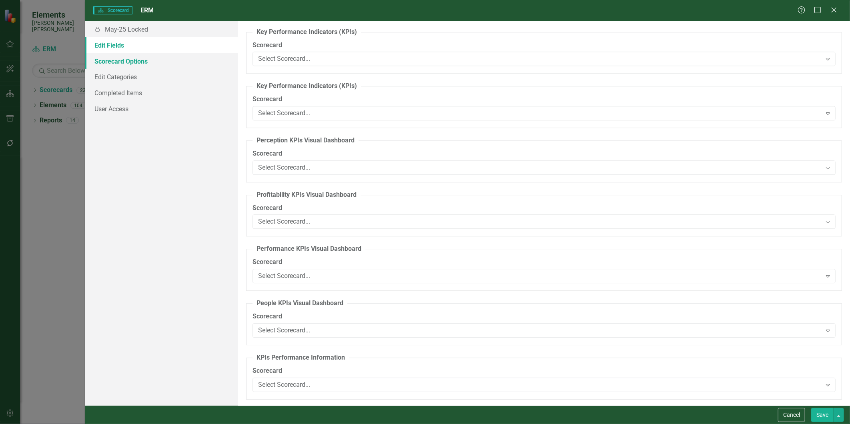
click at [148, 64] on link "Scorecard Options" at bounding box center [161, 61] width 153 height 16
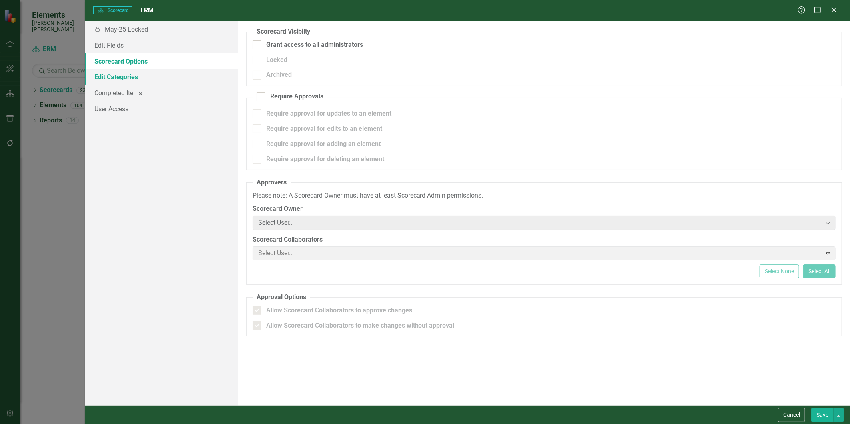
click at [113, 71] on link "Edit Categories" at bounding box center [161, 77] width 153 height 16
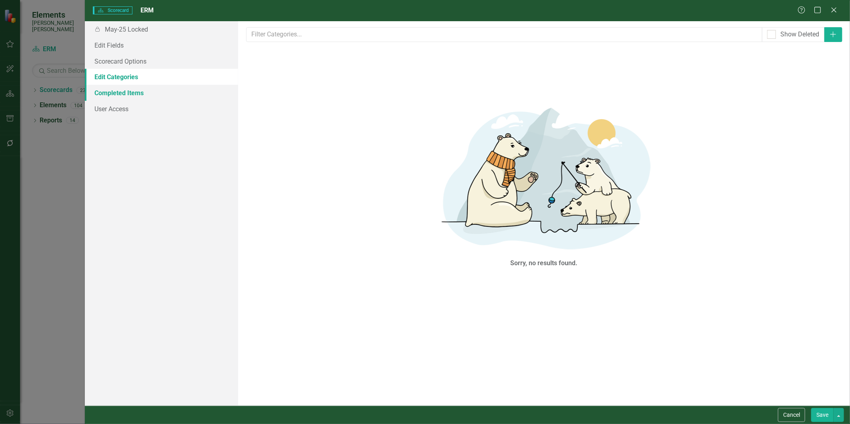
click at [150, 90] on link "Completed Items" at bounding box center [161, 93] width 153 height 16
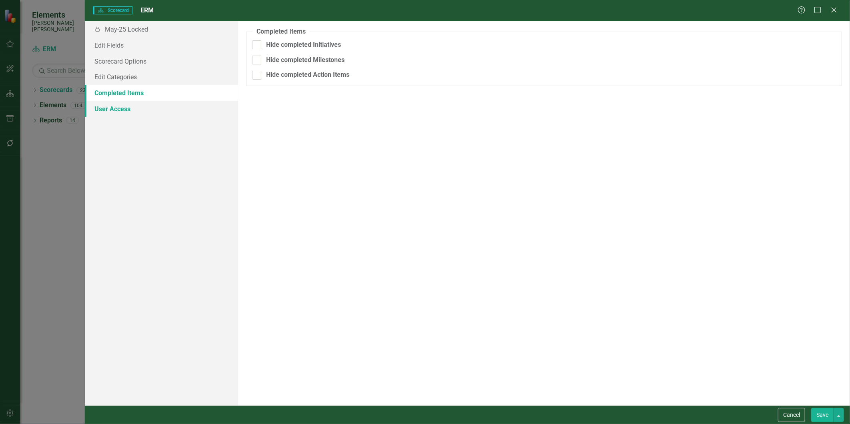
click at [126, 107] on link "User Access" at bounding box center [161, 109] width 153 height 16
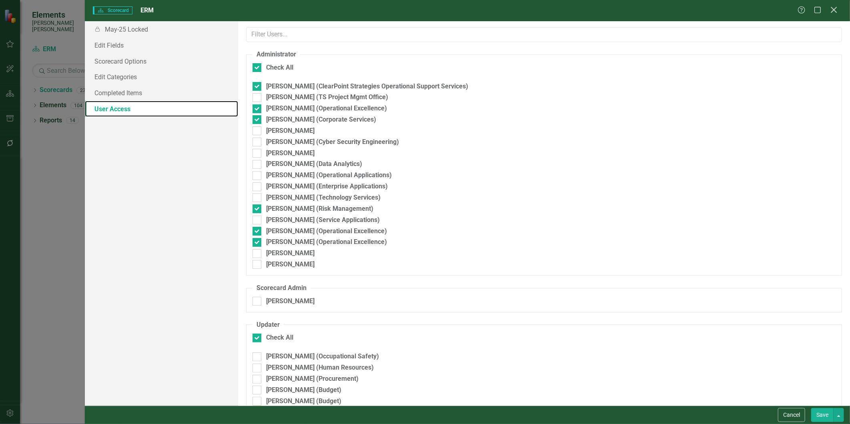
checkbox input "true"
checkbox input "false"
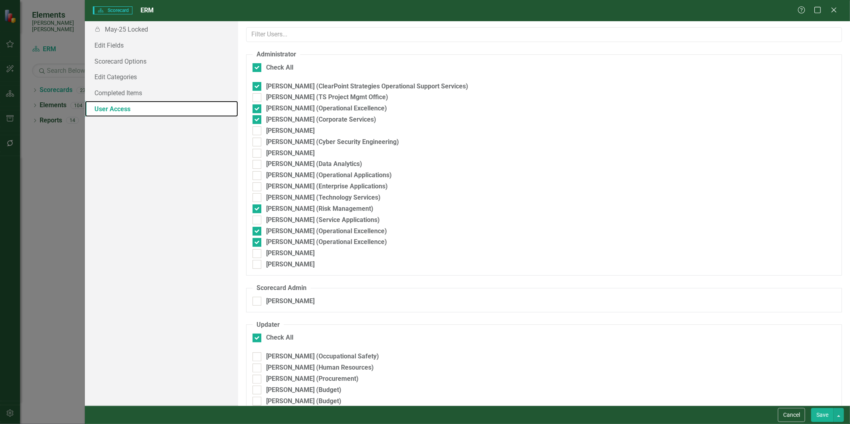
checkbox input "false"
click at [828, 13] on div "Help Maximize Close" at bounding box center [819, 10] width 44 height 9
click at [832, 10] on icon "Close" at bounding box center [834, 10] width 10 height 8
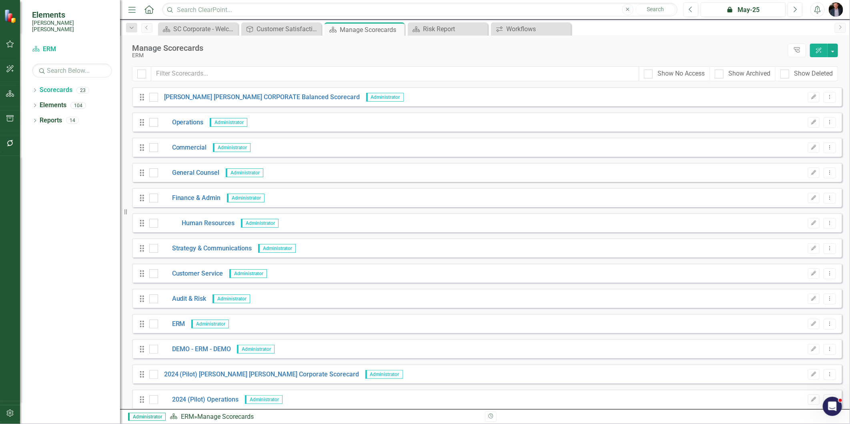
drag, startPoint x: 10, startPoint y: 44, endPoint x: 16, endPoint y: 90, distance: 46.0
click at [10, 44] on icon "button" at bounding box center [10, 44] width 8 height 6
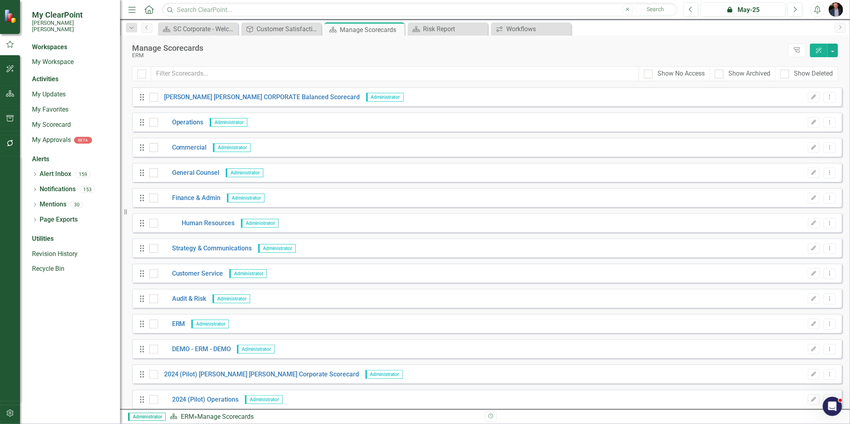
click at [9, 142] on icon "button" at bounding box center [10, 143] width 8 height 6
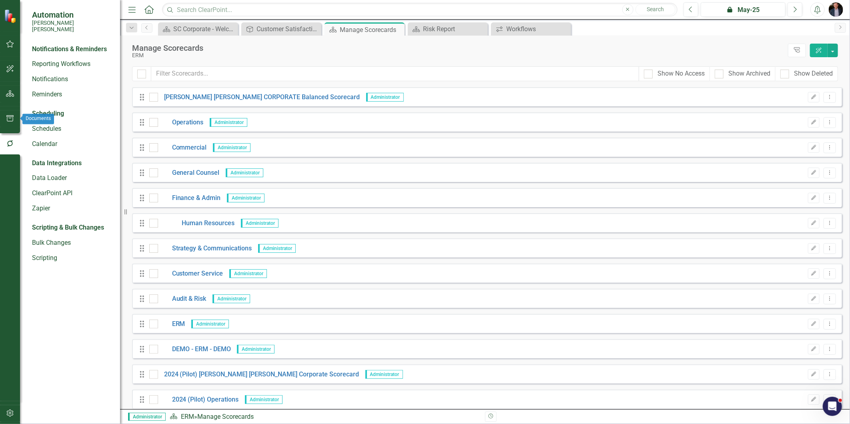
click at [13, 117] on icon "button" at bounding box center [9, 118] width 7 height 6
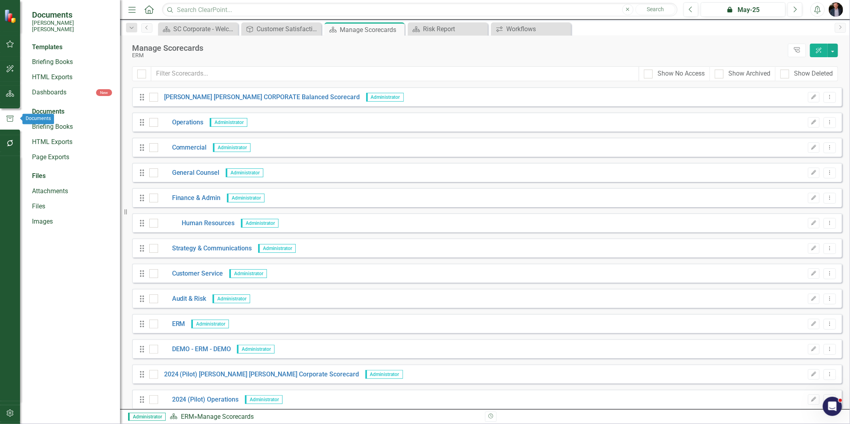
click at [11, 87] on button "button" at bounding box center [10, 94] width 18 height 17
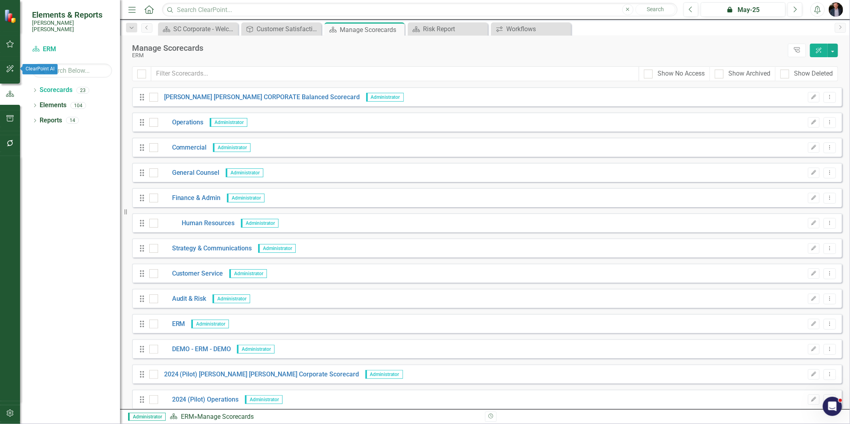
click at [10, 69] on icon "button" at bounding box center [9, 68] width 7 height 7
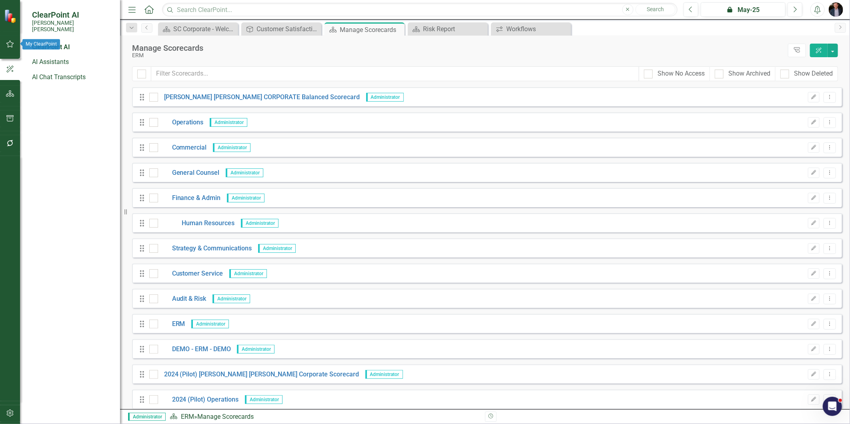
click at [7, 46] on icon "button" at bounding box center [10, 44] width 8 height 6
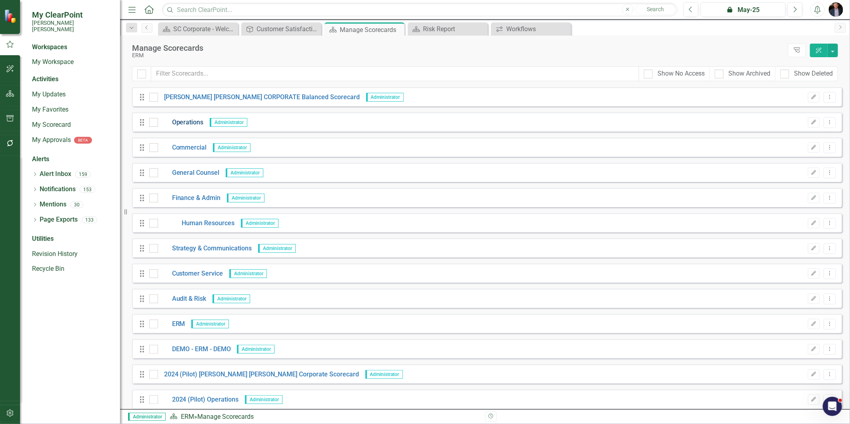
click at [196, 120] on link "Operations" at bounding box center [181, 122] width 46 height 9
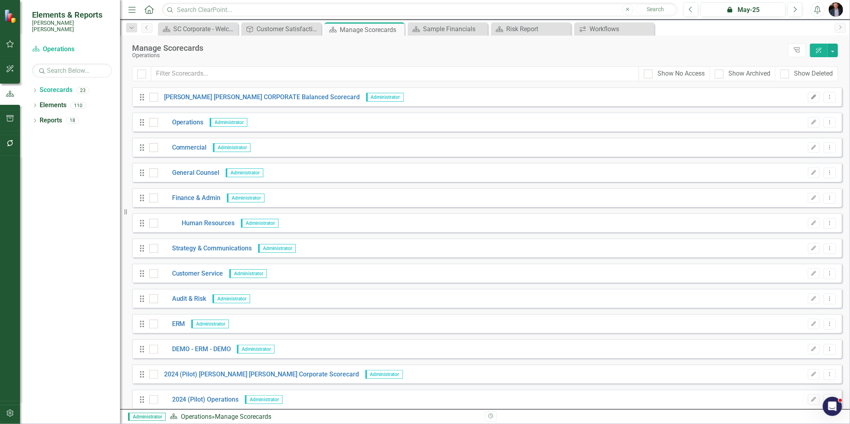
click at [811, 99] on button "Edit" at bounding box center [814, 97] width 12 height 10
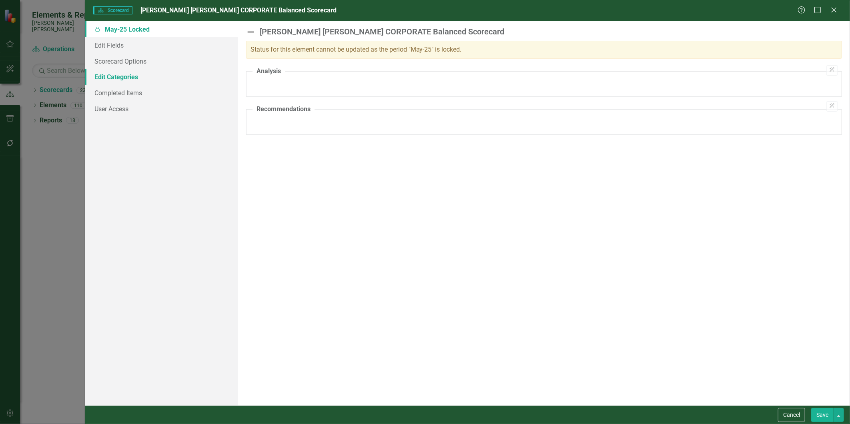
click at [135, 69] on link "Edit Categories" at bounding box center [161, 77] width 153 height 16
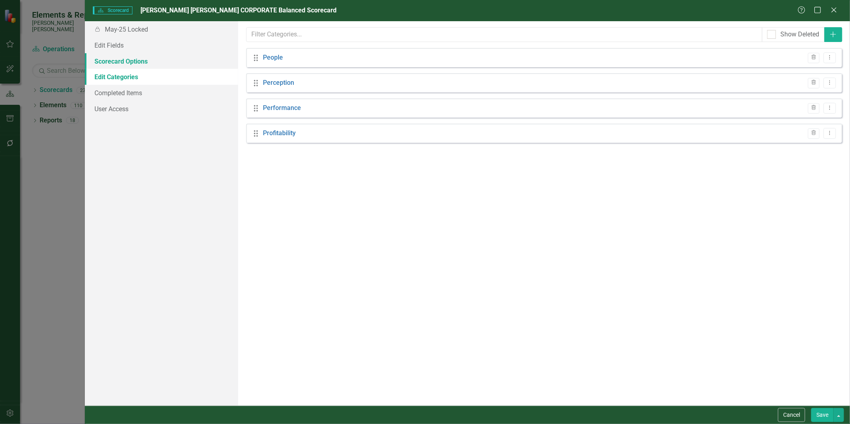
click at [138, 61] on link "Scorecard Options" at bounding box center [161, 61] width 153 height 16
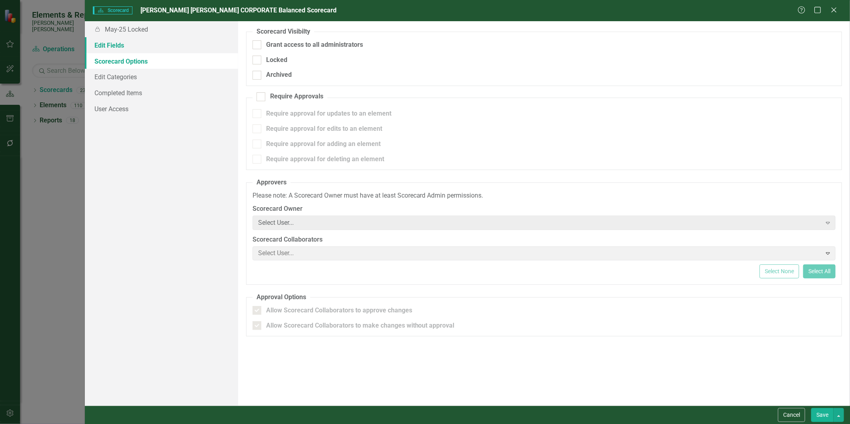
click at [129, 39] on link "Edit Fields" at bounding box center [161, 45] width 153 height 16
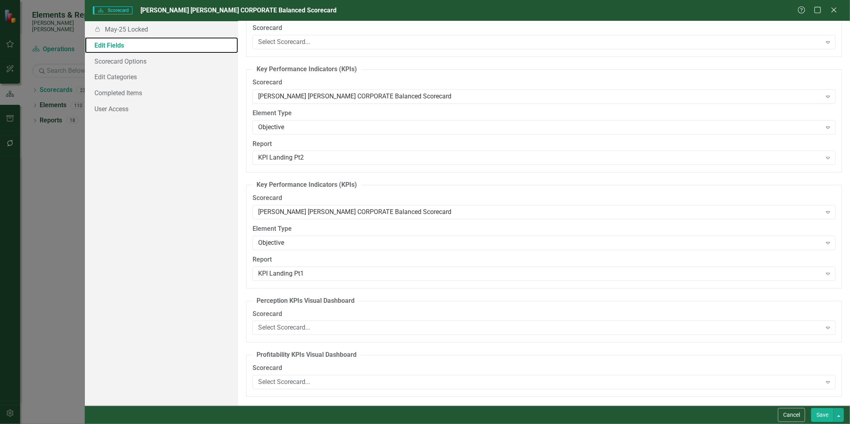
scroll to position [1522, 0]
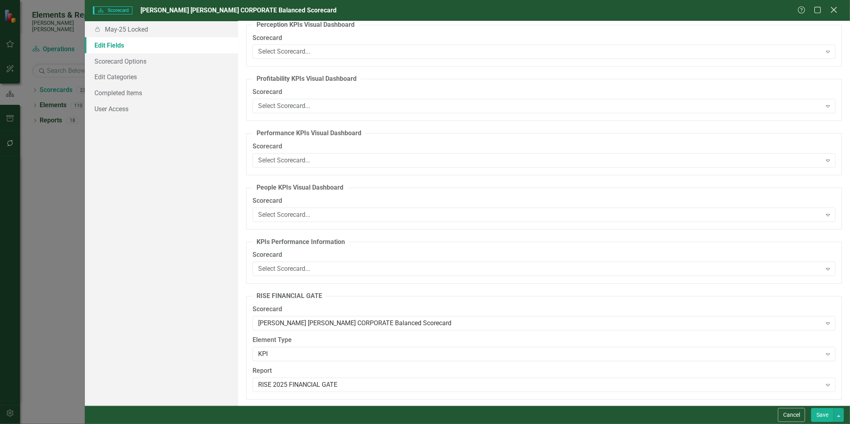
click at [835, 10] on icon "Close" at bounding box center [834, 10] width 10 height 8
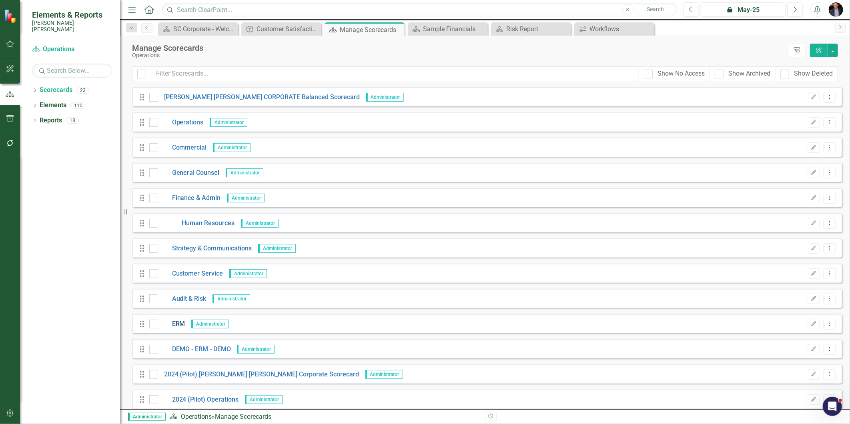
click at [177, 326] on link "ERM" at bounding box center [171, 324] width 27 height 9
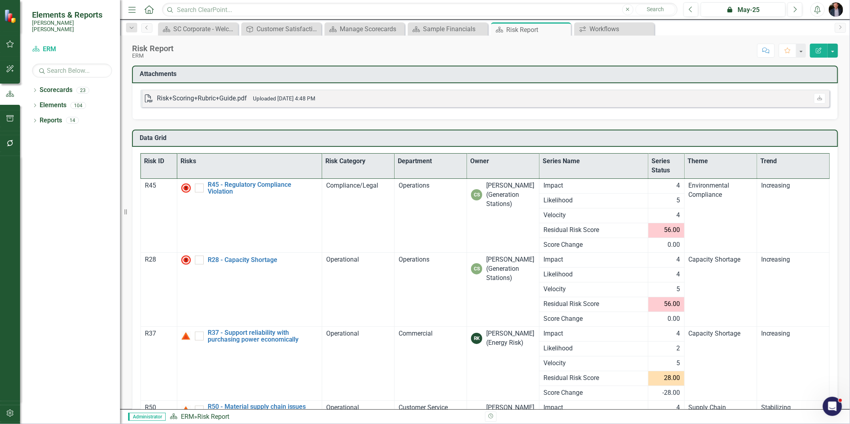
click at [823, 49] on button "Edit Report" at bounding box center [819, 51] width 18 height 14
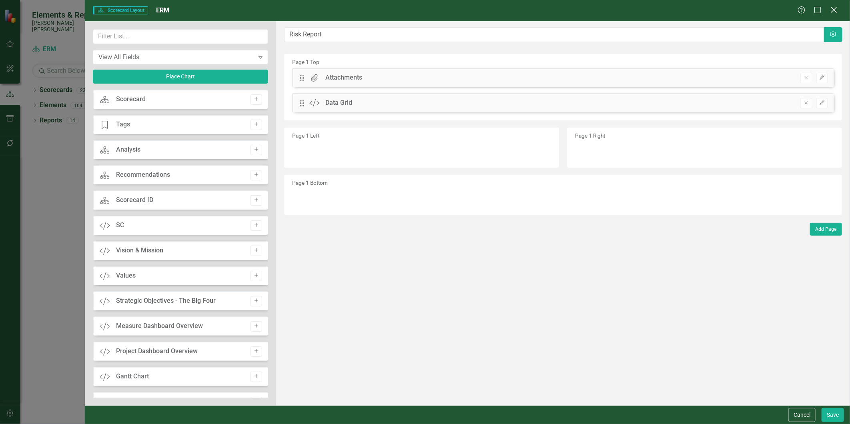
click at [835, 10] on icon "Close" at bounding box center [834, 10] width 10 height 8
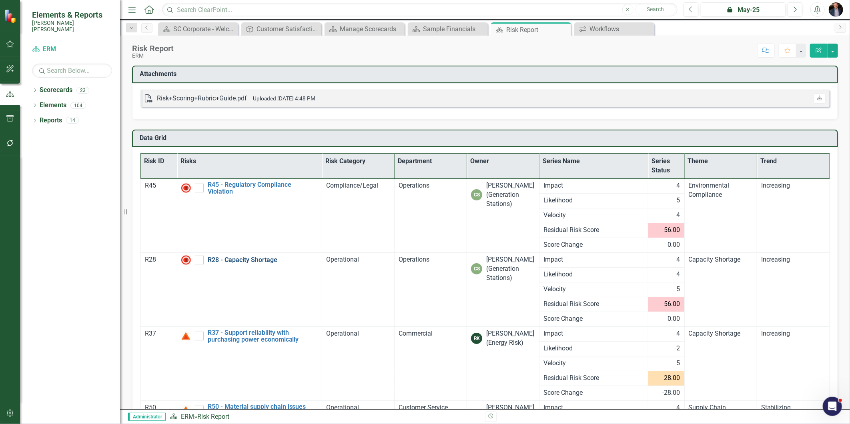
click at [232, 261] on link "R28 - Capacity Shortage" at bounding box center [263, 259] width 110 height 7
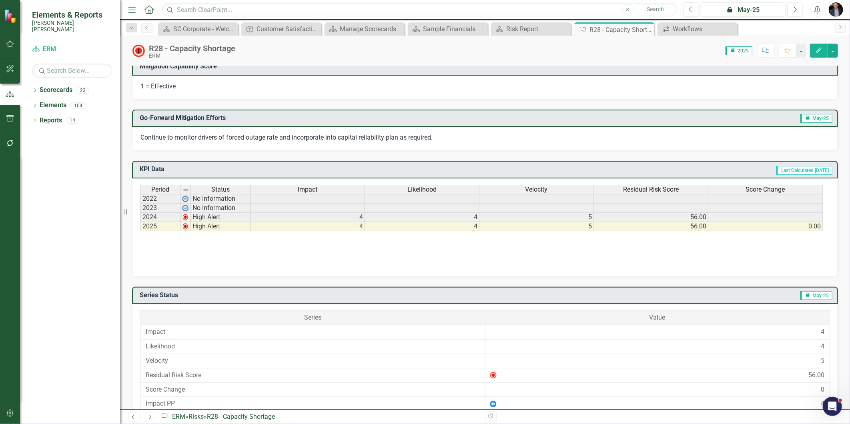
scroll to position [373, 0]
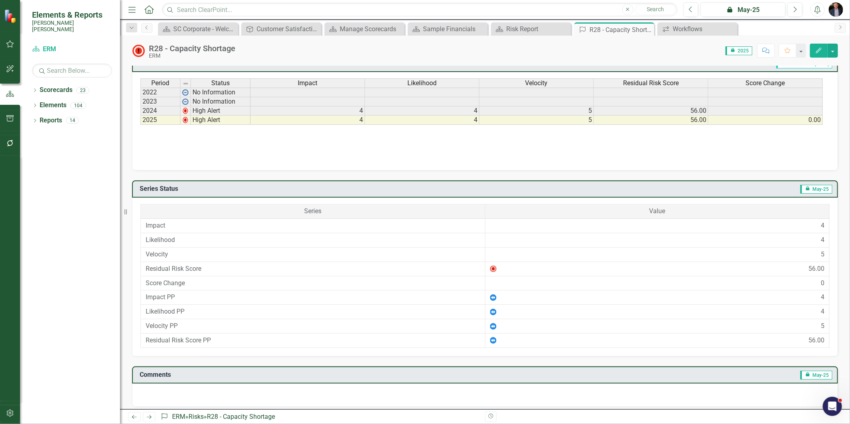
click at [819, 52] on icon "Edit" at bounding box center [818, 51] width 7 height 6
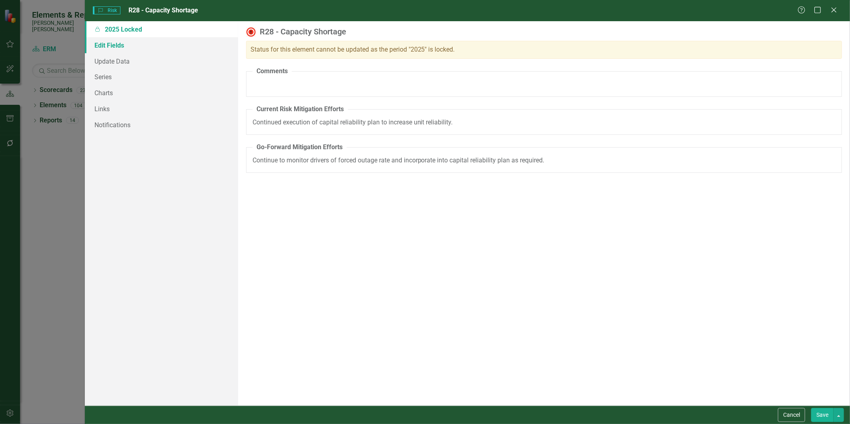
click at [126, 43] on link "Edit Fields" at bounding box center [161, 45] width 153 height 16
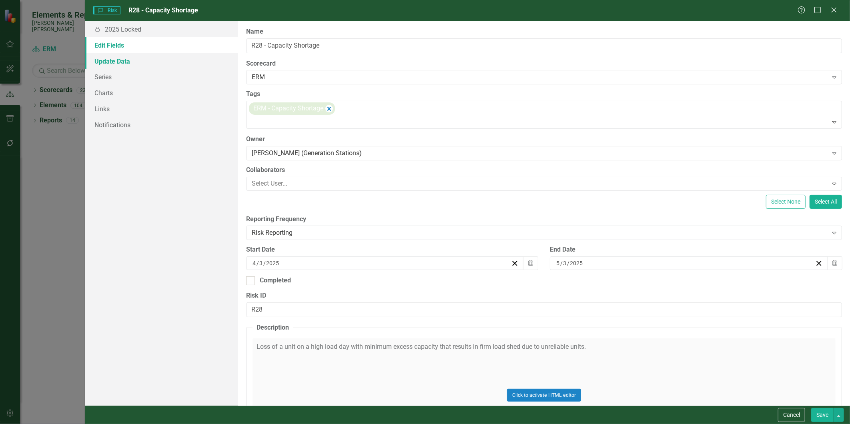
click at [125, 55] on link "Update Data" at bounding box center [161, 61] width 153 height 16
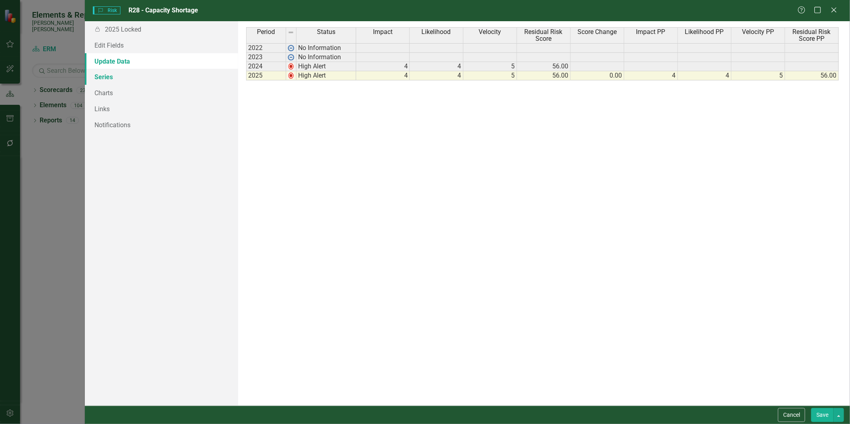
click at [121, 75] on link "Series" at bounding box center [161, 77] width 153 height 16
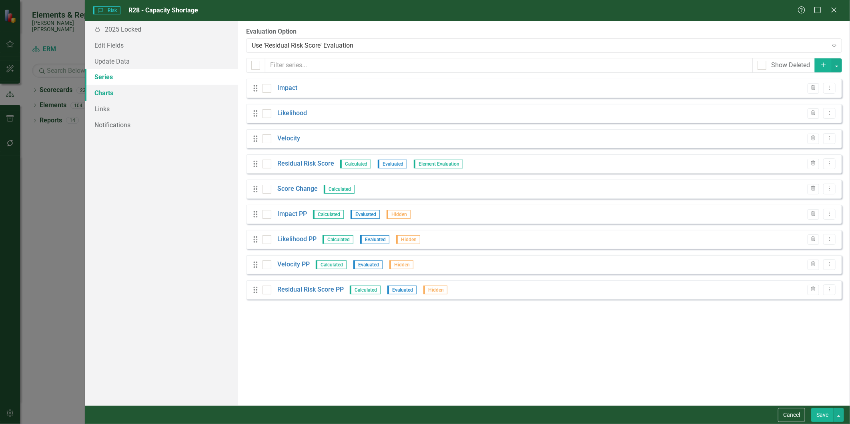
click at [115, 91] on link "Charts" at bounding box center [161, 93] width 153 height 16
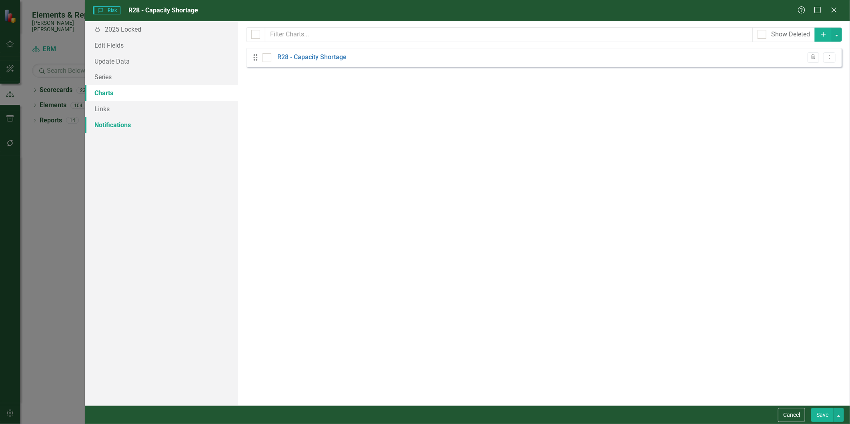
click at [114, 123] on link "Notifications" at bounding box center [161, 125] width 153 height 16
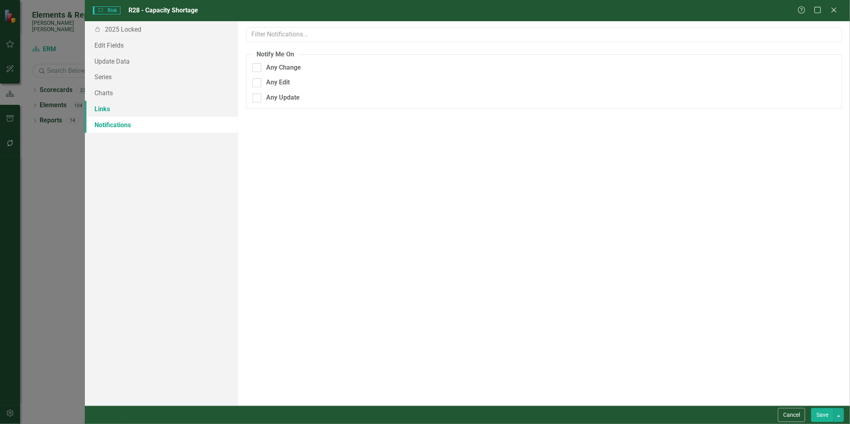
click at [113, 104] on link "Links" at bounding box center [161, 109] width 153 height 16
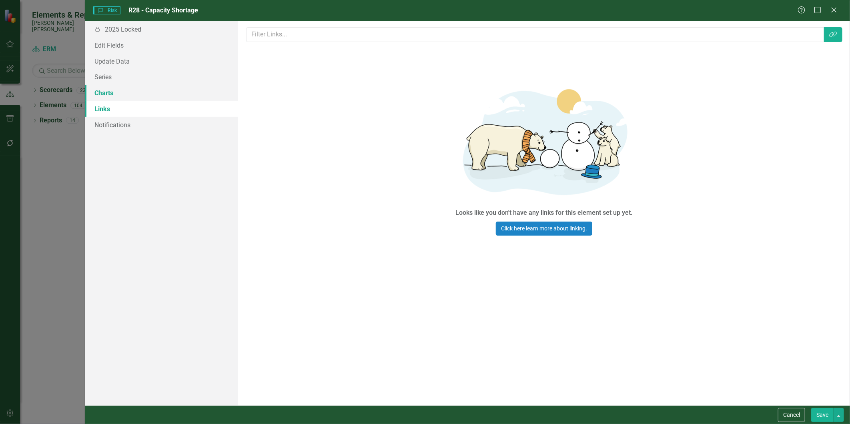
click at [117, 99] on link "Charts" at bounding box center [161, 93] width 153 height 16
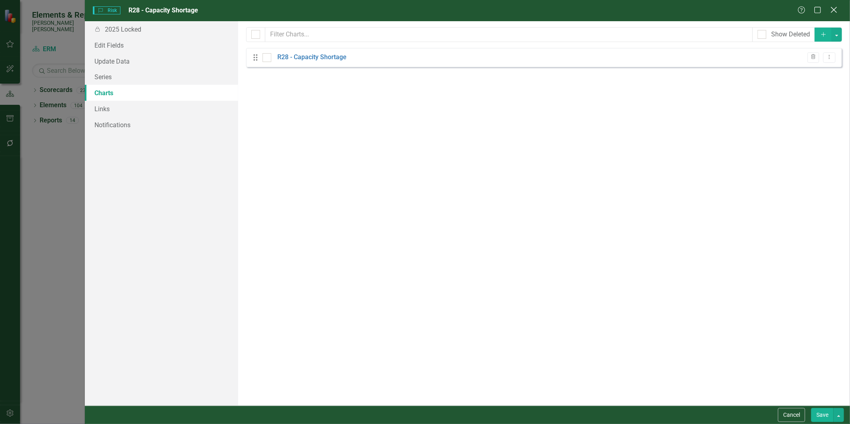
click at [833, 10] on icon "Close" at bounding box center [834, 10] width 10 height 8
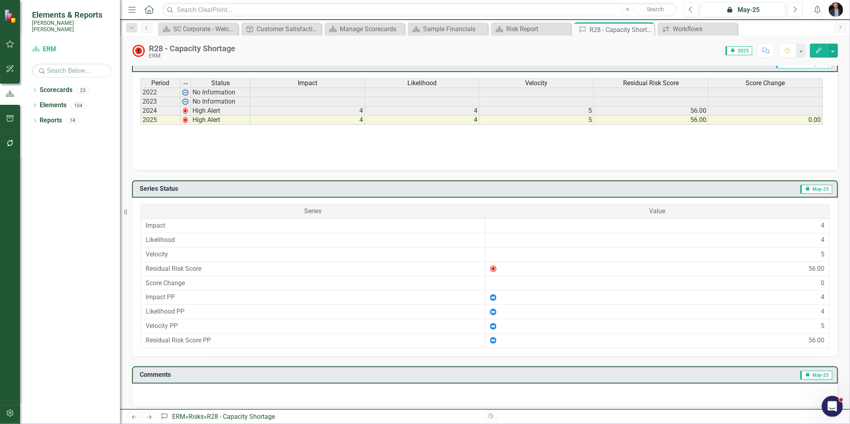
click at [827, 404] on icon "Open Intercom Messenger" at bounding box center [831, 405] width 13 height 13
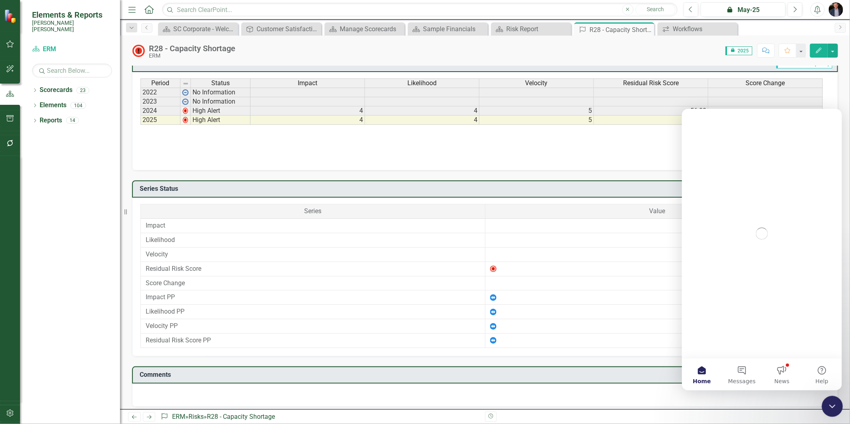
scroll to position [0, 0]
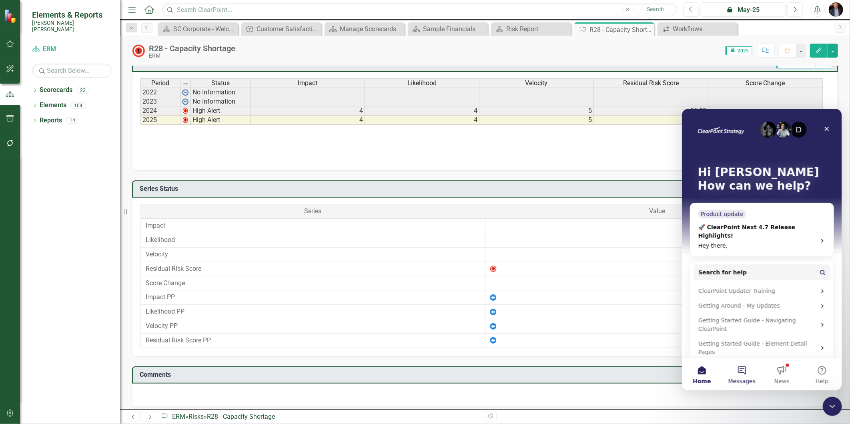
click at [739, 378] on span "Messages" at bounding box center [742, 381] width 28 height 6
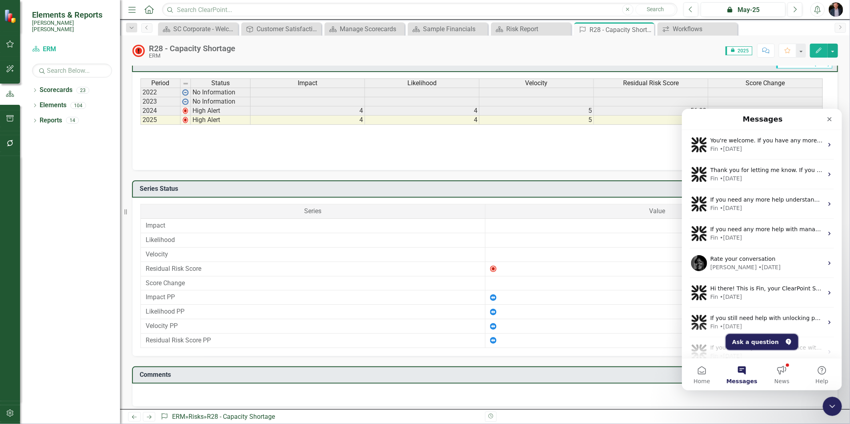
click at [753, 339] on button "Ask a question" at bounding box center [761, 342] width 72 height 16
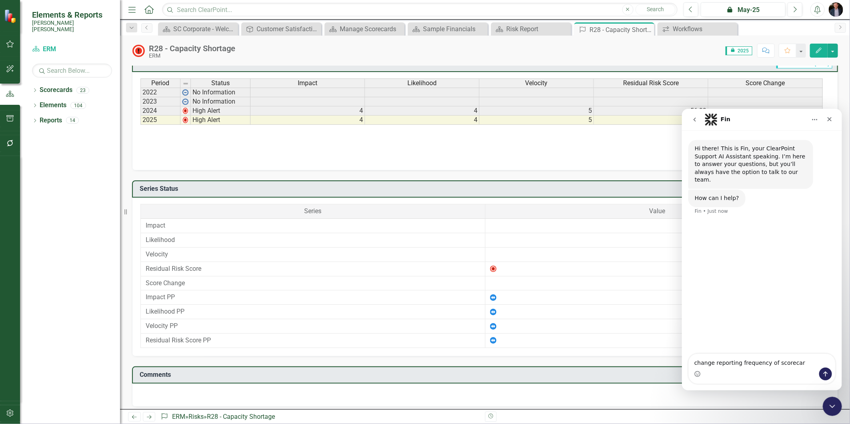
type textarea "change reporting frequency of scorecard"
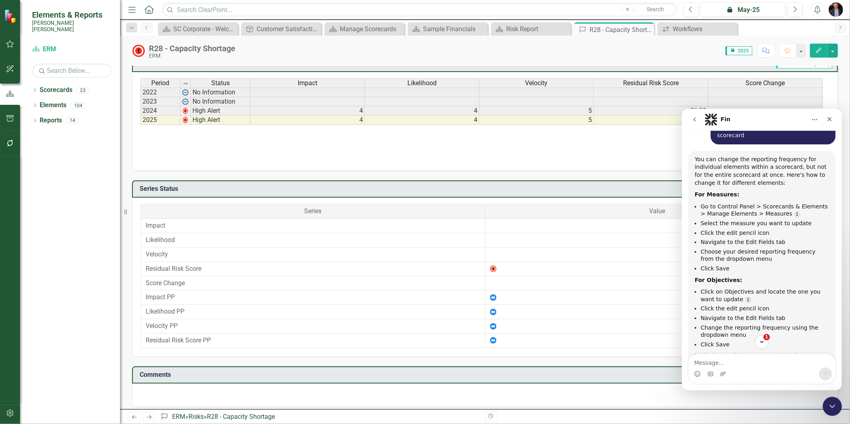
scroll to position [1, 0]
click at [35, 89] on icon "Dropdown" at bounding box center [35, 91] width 6 height 4
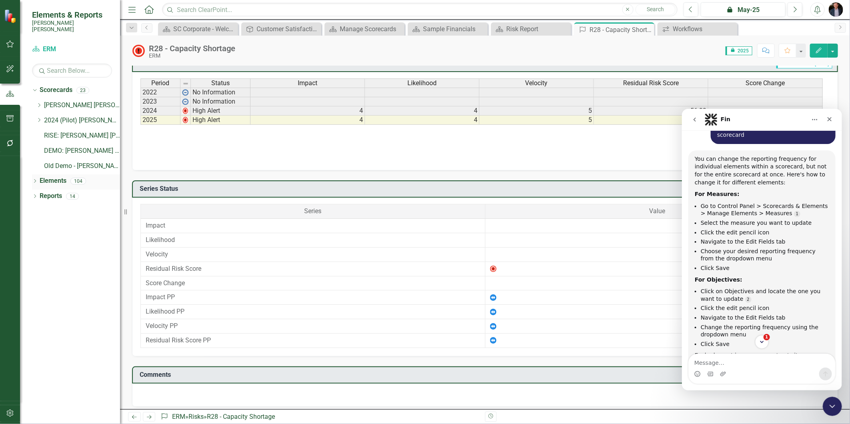
click at [35, 179] on div "Dropdown" at bounding box center [35, 182] width 6 height 7
click at [49, 253] on icon "Risk" at bounding box center [48, 256] width 8 height 6
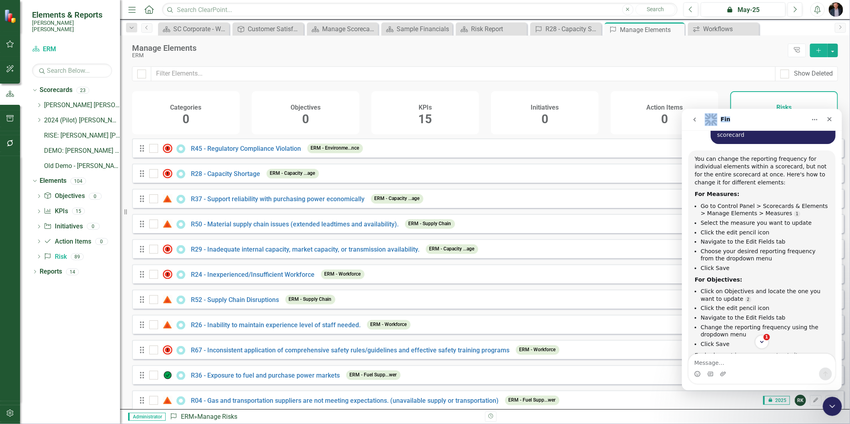
drag, startPoint x: 780, startPoint y: 122, endPoint x: 361, endPoint y: 123, distance: 418.9
click html "Fin Hi there! This is Fin, your ClearPoint Support AI Assistant speaking. I’m h…"
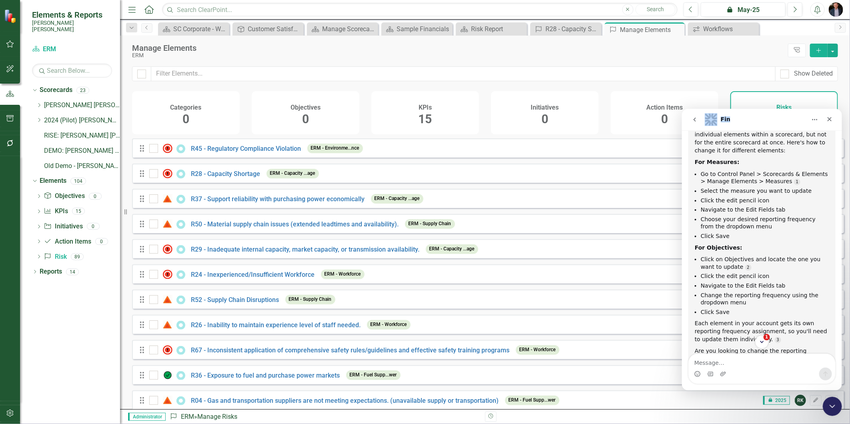
scroll to position [138, 0]
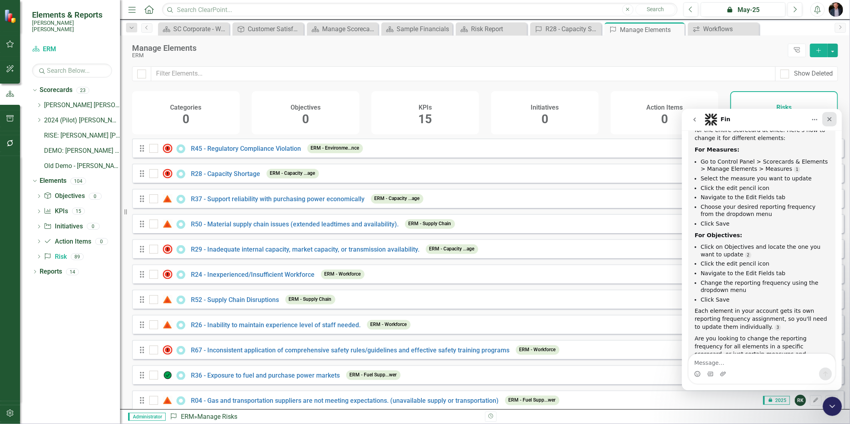
click at [830, 118] on icon "Close" at bounding box center [829, 119] width 4 height 4
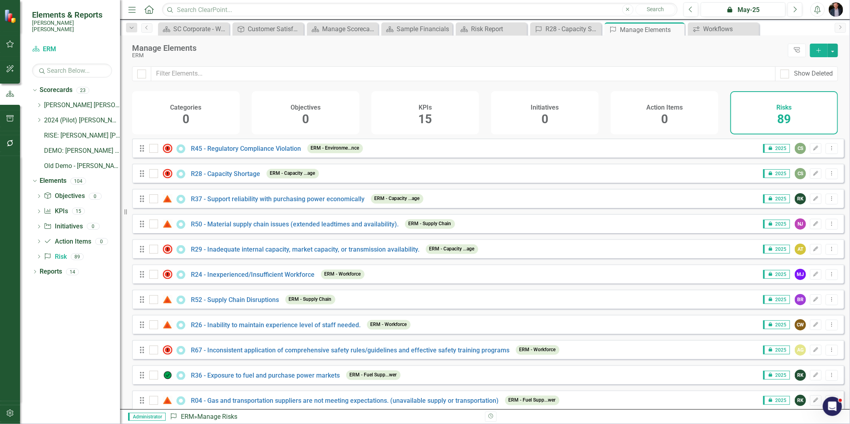
scroll to position [149, 0]
click at [813, 151] on icon "Edit" at bounding box center [816, 148] width 6 height 5
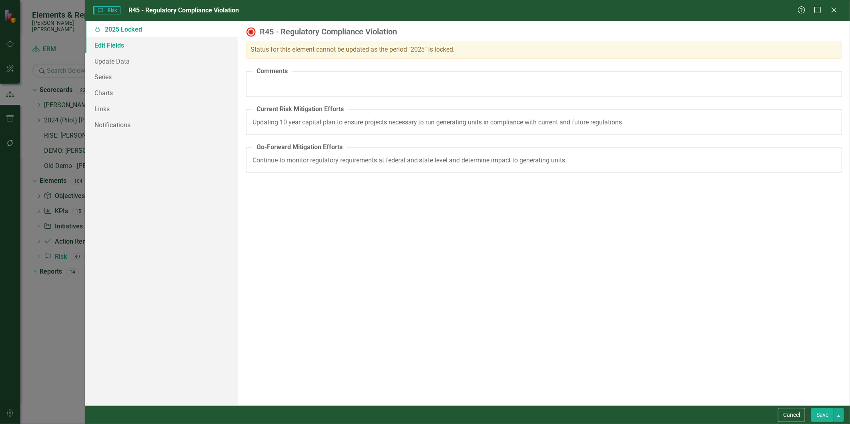
click at [118, 47] on link "Edit Fields" at bounding box center [161, 45] width 153 height 16
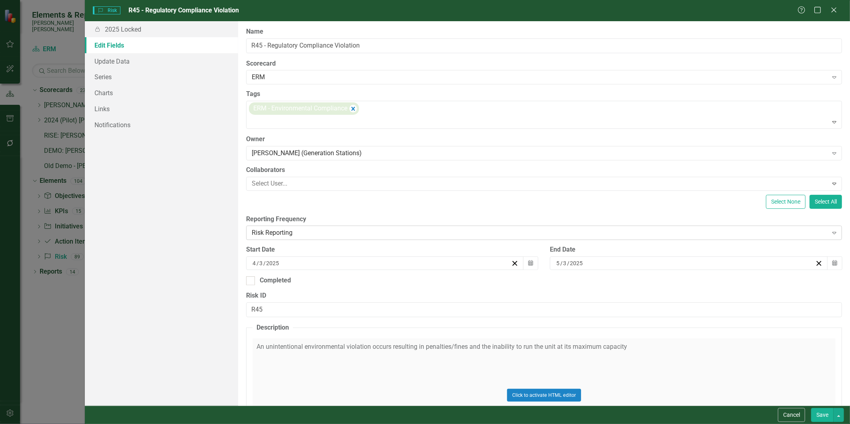
click at [330, 231] on div "Risk Reporting" at bounding box center [540, 232] width 576 height 9
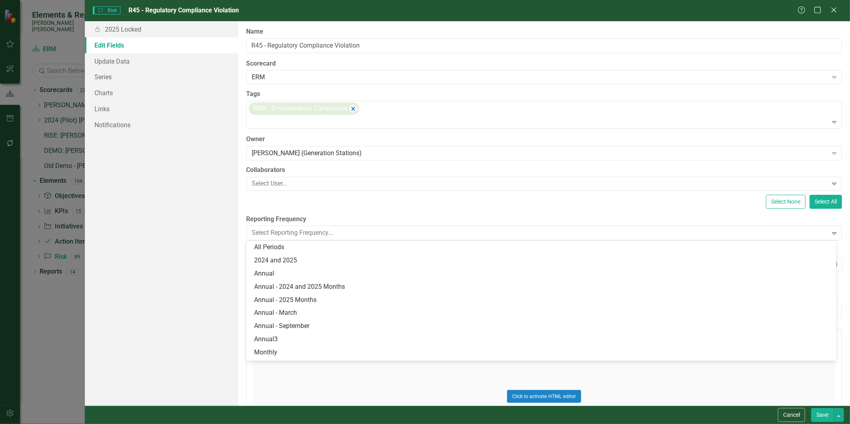
scroll to position [38, 0]
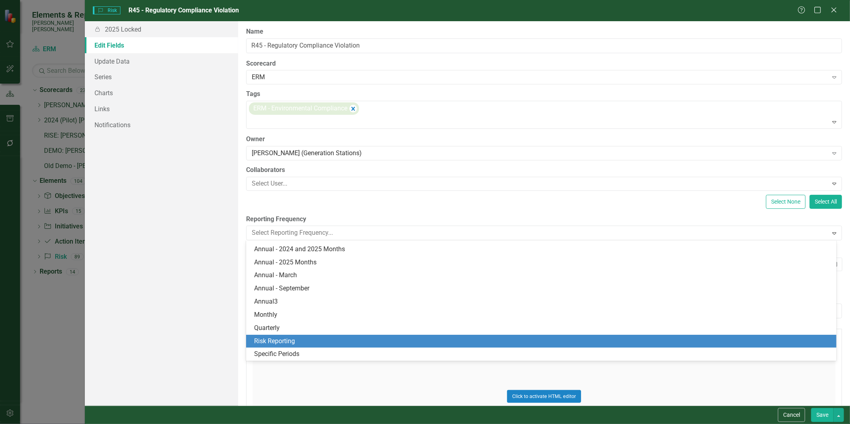
click at [380, 199] on div "Select None Select All" at bounding box center [544, 202] width 596 height 14
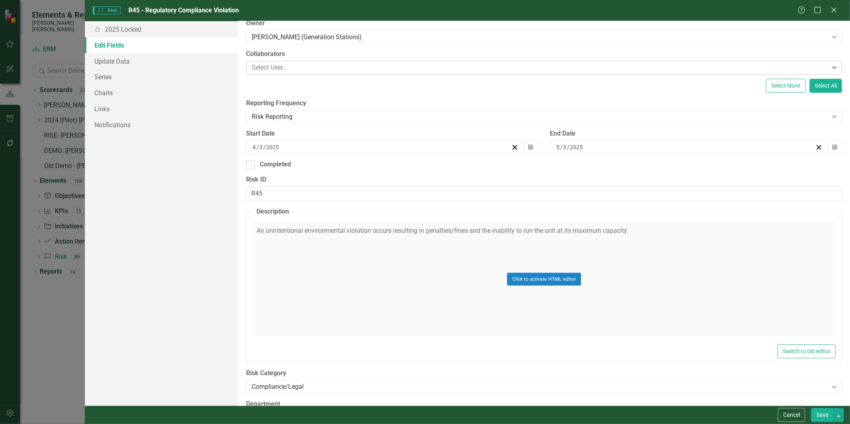
scroll to position [0, 0]
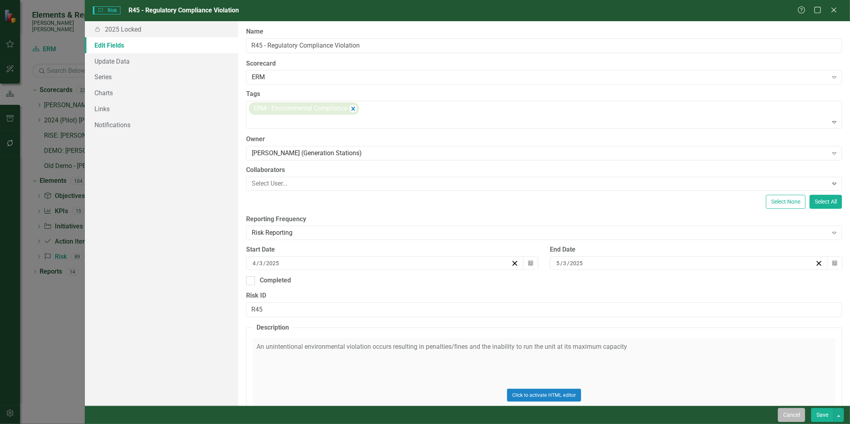
click at [783, 410] on button "Cancel" at bounding box center [791, 415] width 27 height 14
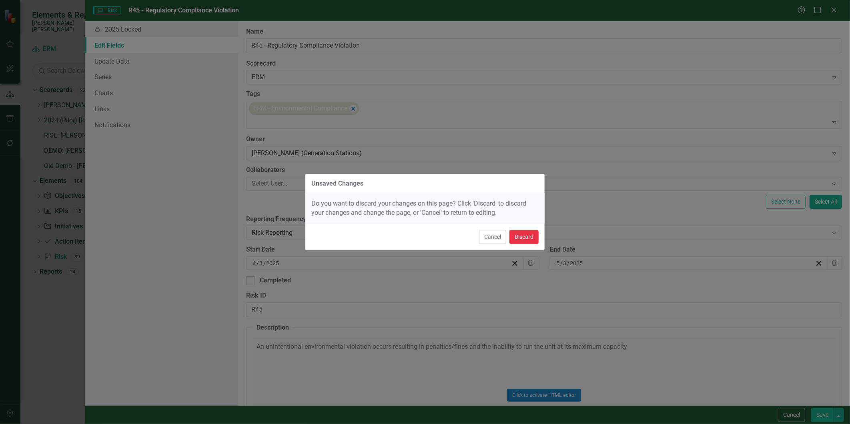
click at [527, 237] on button "Discard" at bounding box center [523, 237] width 29 height 14
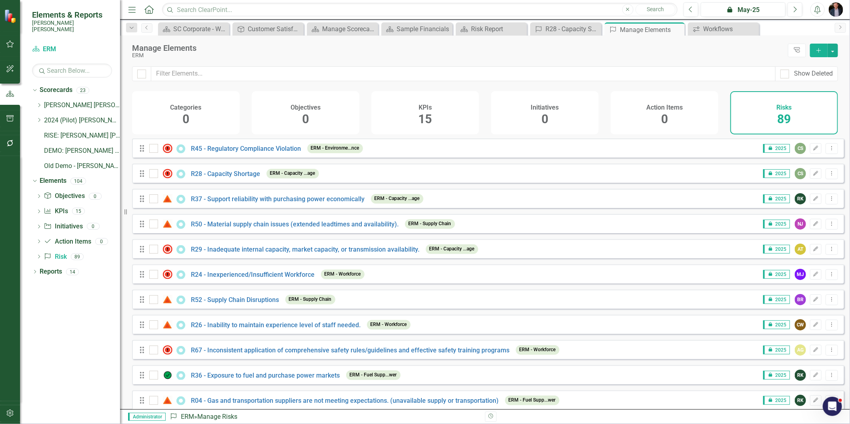
click at [10, 142] on icon "button" at bounding box center [10, 143] width 8 height 6
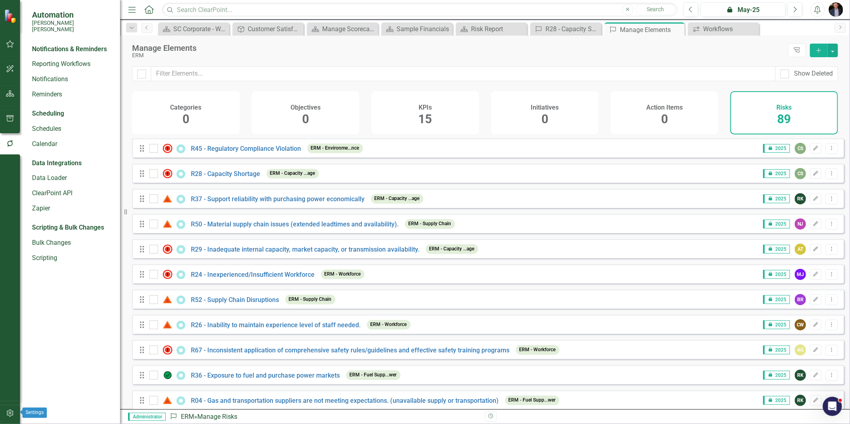
click at [10, 413] on icon "button" at bounding box center [9, 413] width 7 height 7
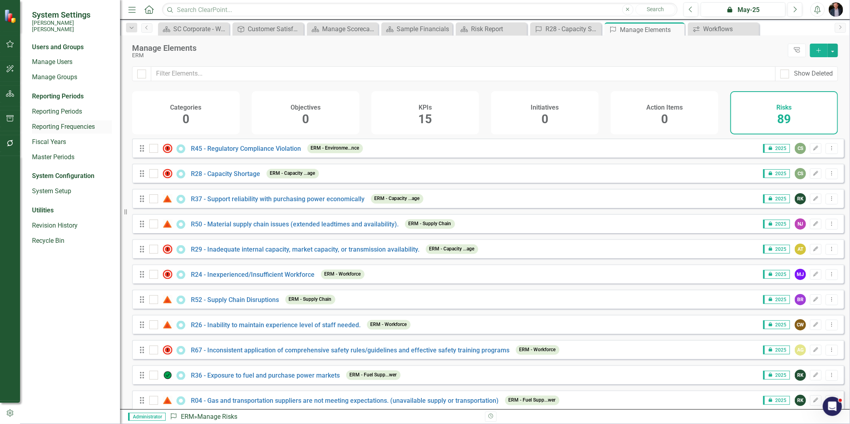
click at [81, 122] on link "Reporting Frequencies" at bounding box center [72, 126] width 80 height 9
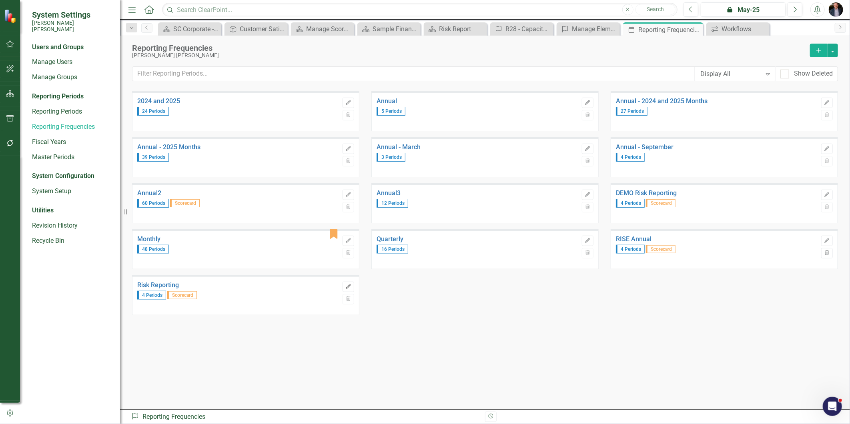
click at [351, 289] on button "Edit" at bounding box center [348, 287] width 12 height 10
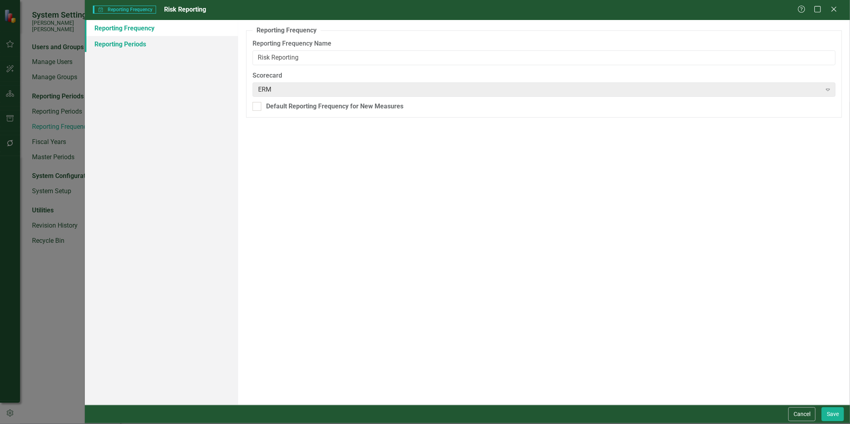
click at [149, 45] on link "Reporting Periods" at bounding box center [161, 44] width 153 height 16
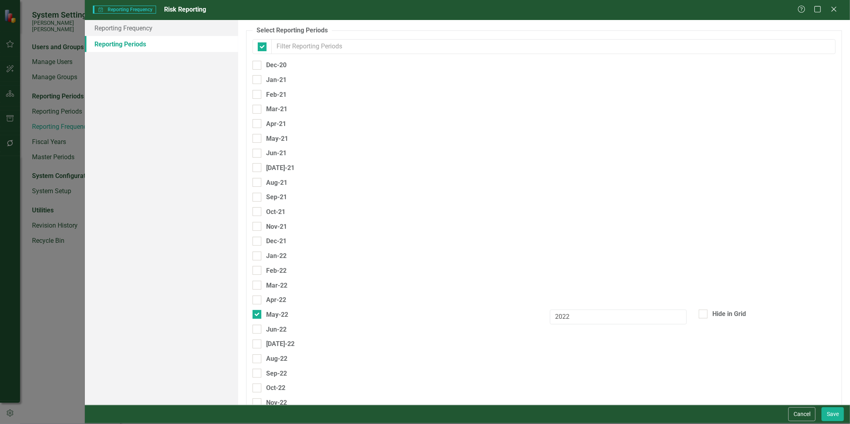
checkbox input "false"
click at [833, 7] on icon "Close" at bounding box center [834, 9] width 10 height 8
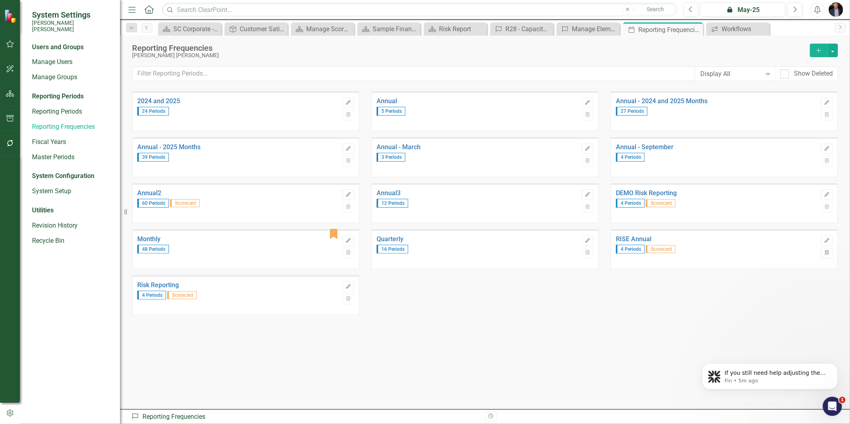
scroll to position [198, 0]
